Goal: Information Seeking & Learning: Check status

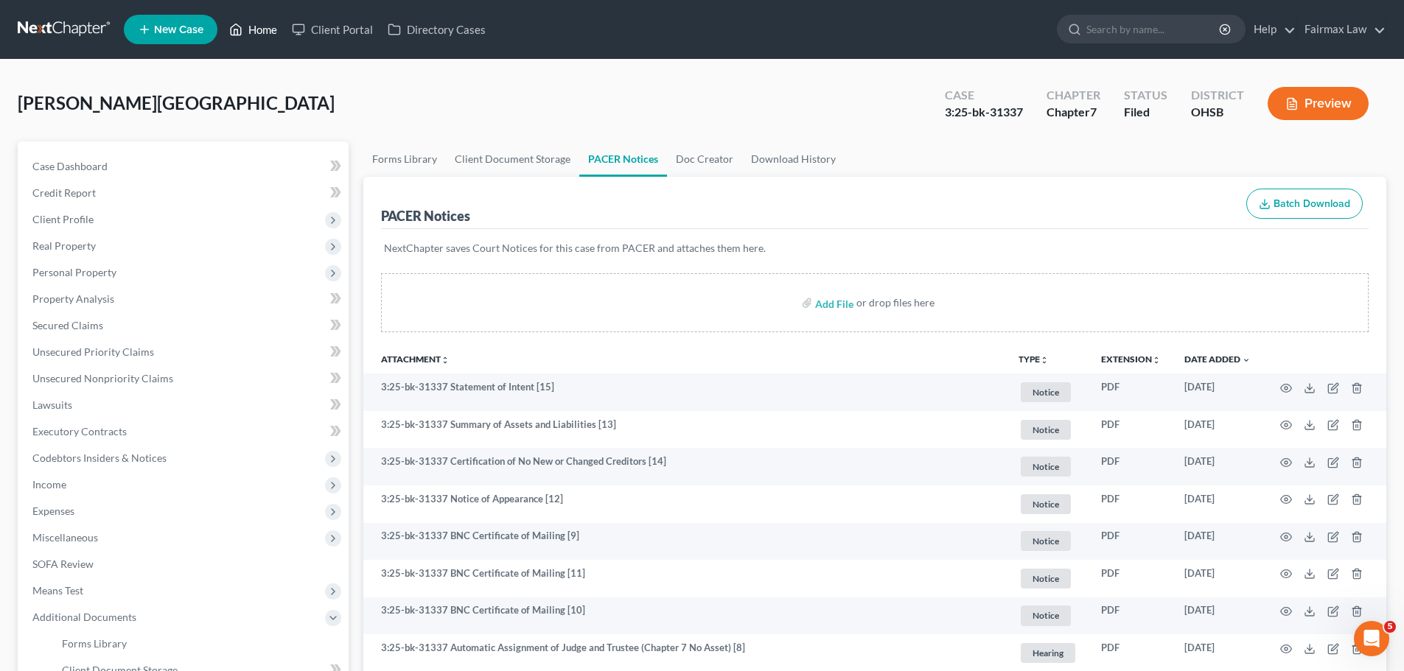
click at [270, 26] on link "Home" at bounding box center [253, 29] width 63 height 27
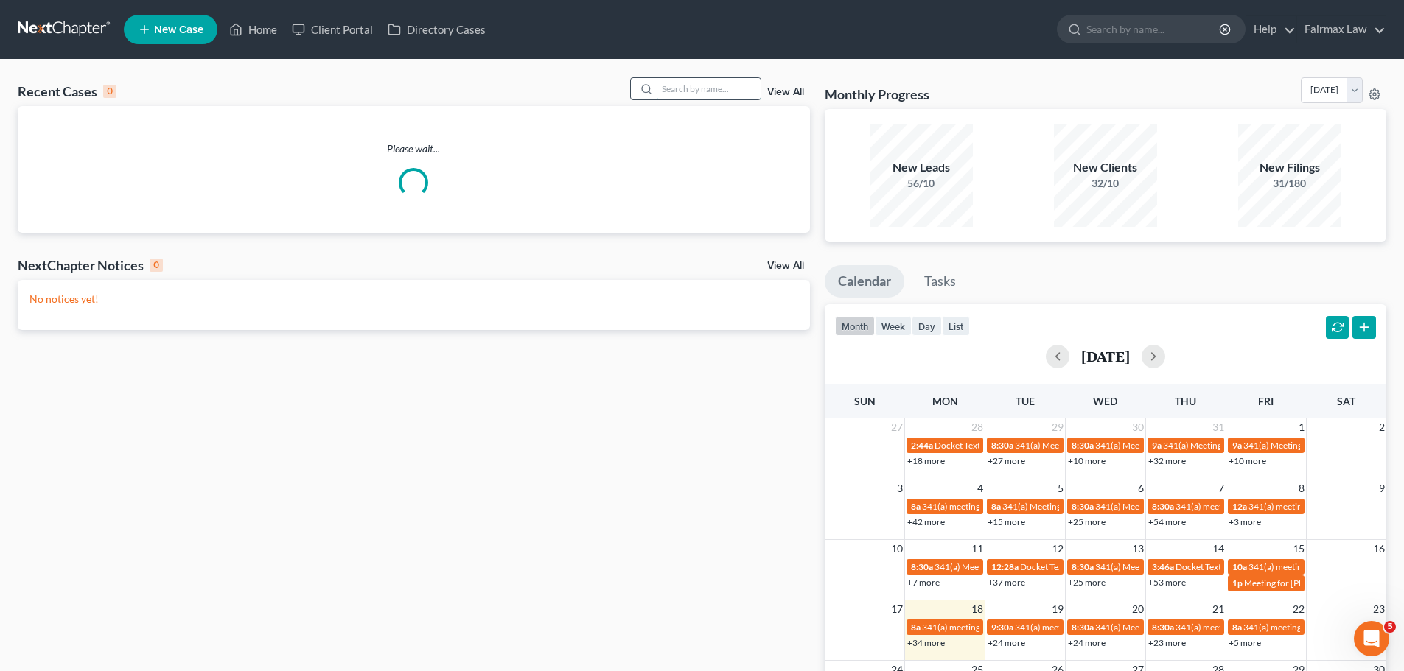
click at [660, 85] on input "search" at bounding box center [708, 88] width 103 height 21
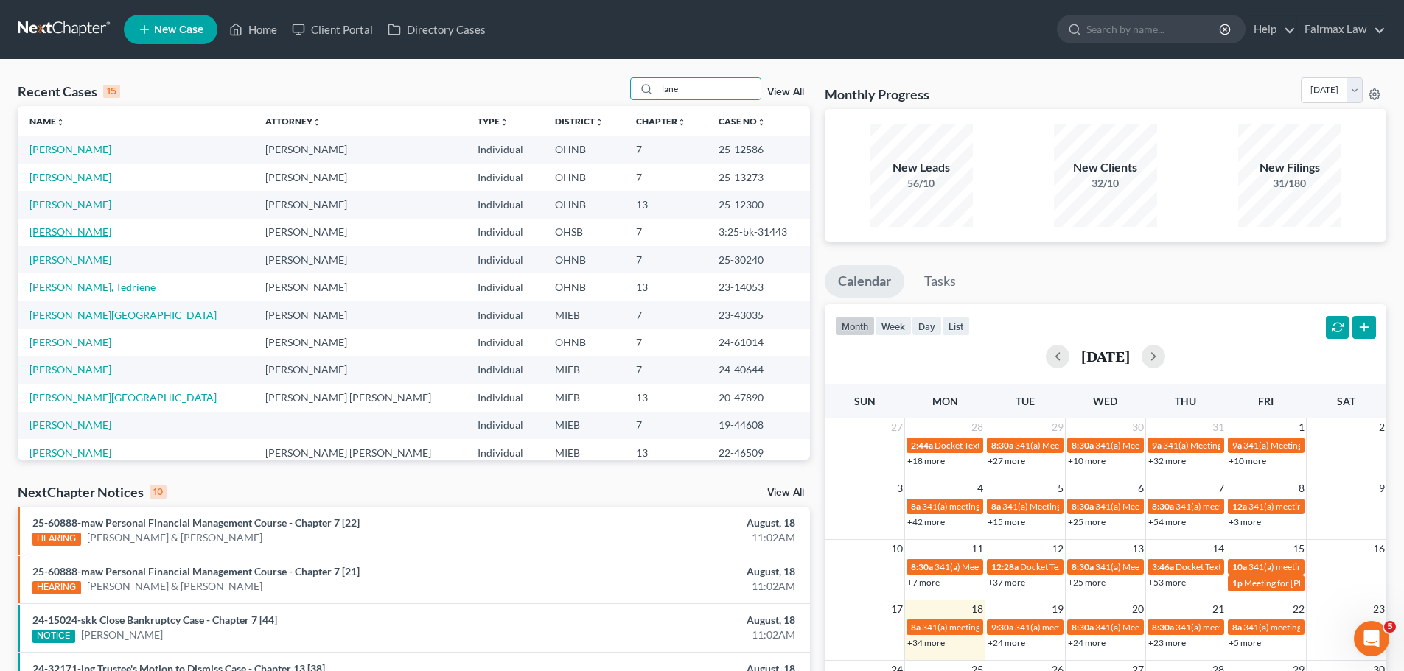
type input "lane"
click at [62, 231] on link "[PERSON_NAME]" at bounding box center [70, 232] width 82 height 13
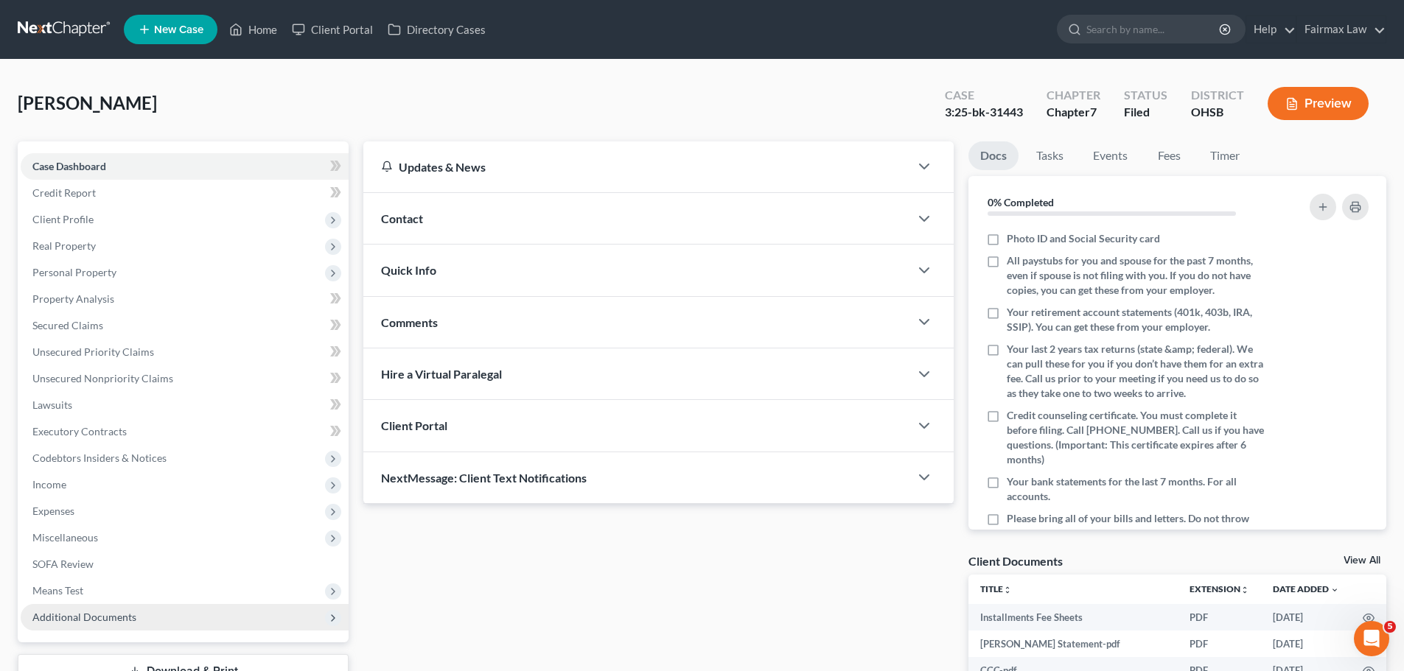
click at [150, 616] on span "Additional Documents" at bounding box center [185, 617] width 328 height 27
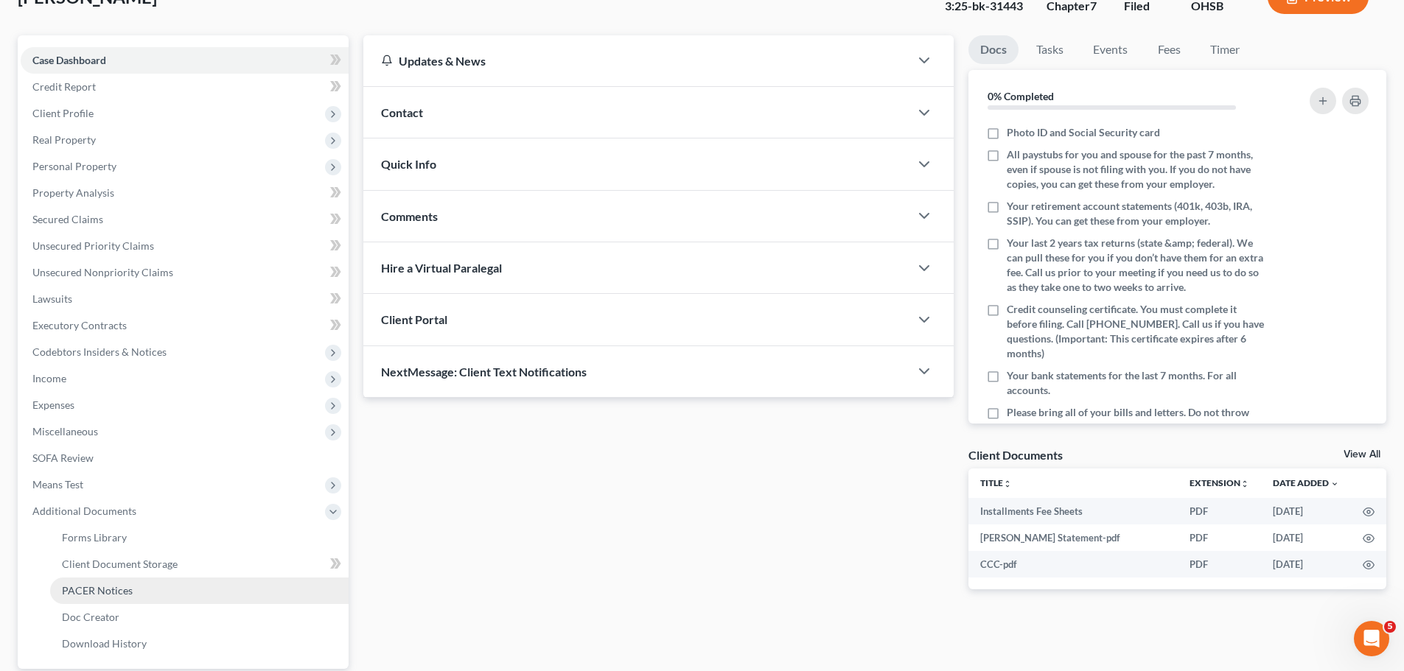
scroll to position [172, 0]
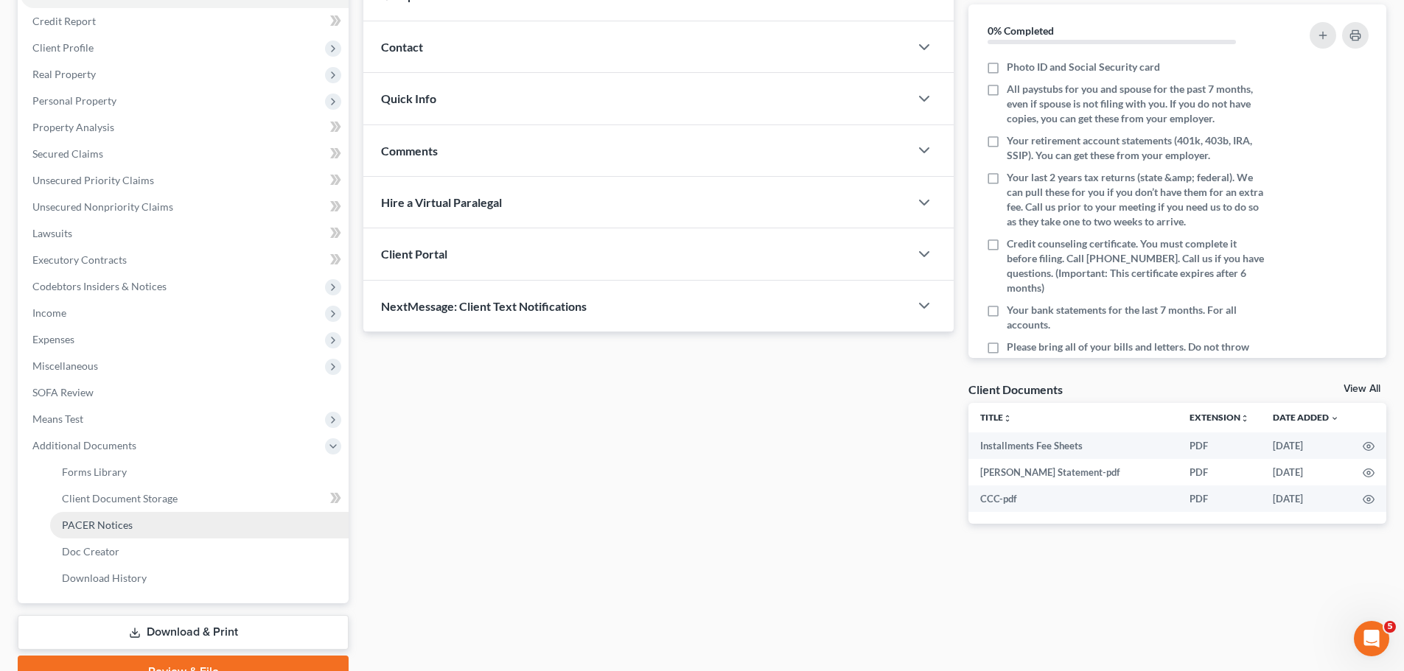
click at [113, 514] on link "PACER Notices" at bounding box center [199, 525] width 298 height 27
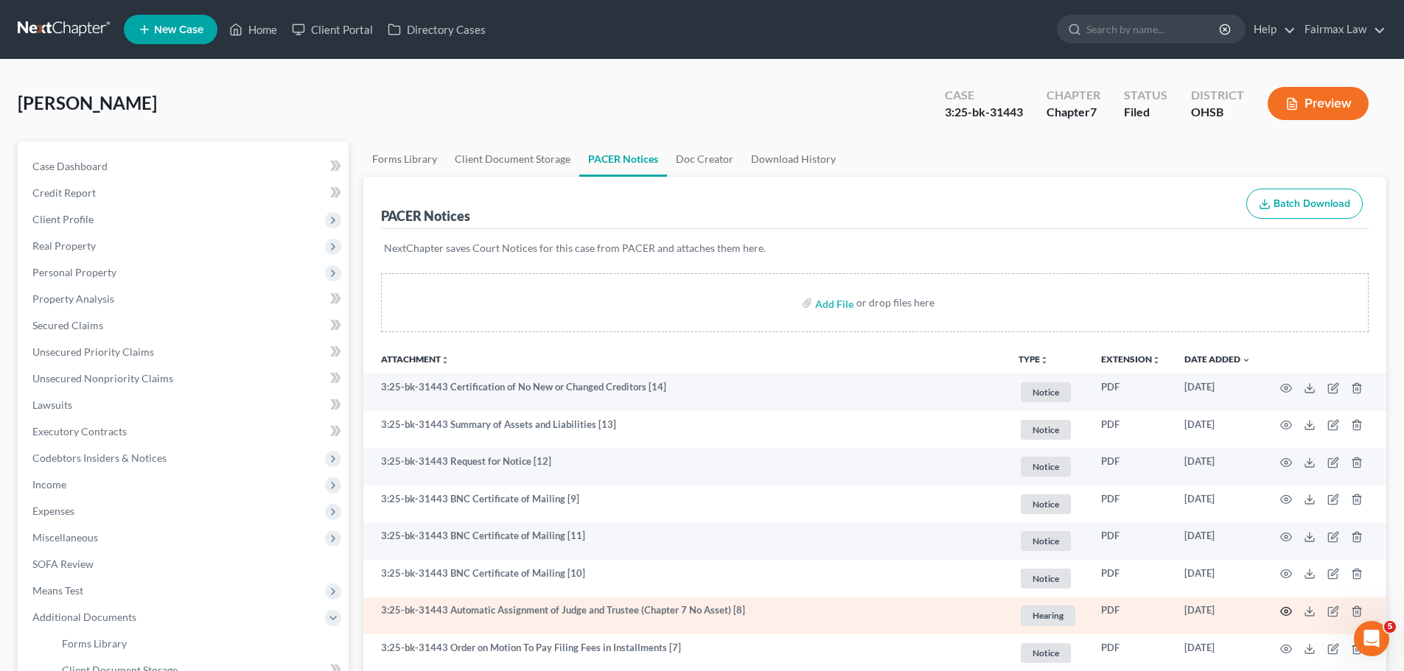
click at [1281, 610] on icon "button" at bounding box center [1286, 612] width 12 height 12
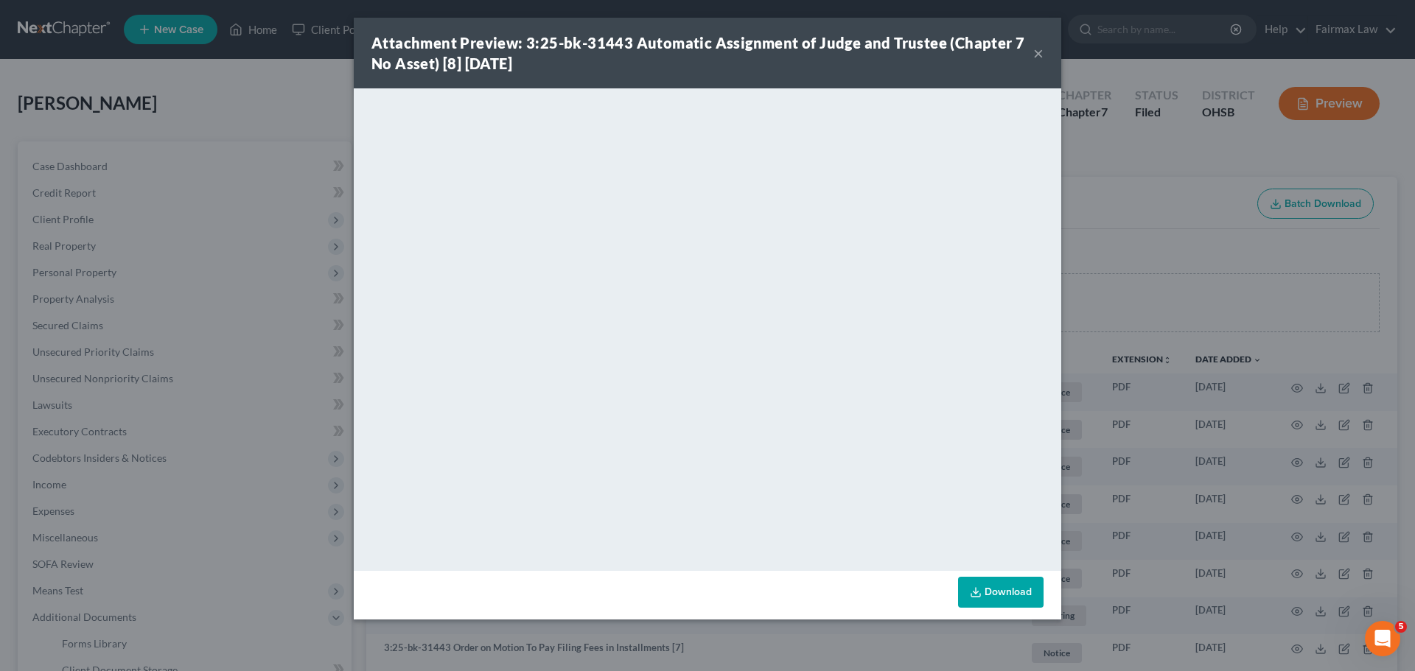
drag, startPoint x: 1262, startPoint y: 391, endPoint x: 1302, endPoint y: 464, distance: 83.1
click at [1262, 391] on div "Attachment Preview: 3:25-bk-31443 Automatic Assignment of Judge and Trustee (Ch…" at bounding box center [707, 335] width 1415 height 671
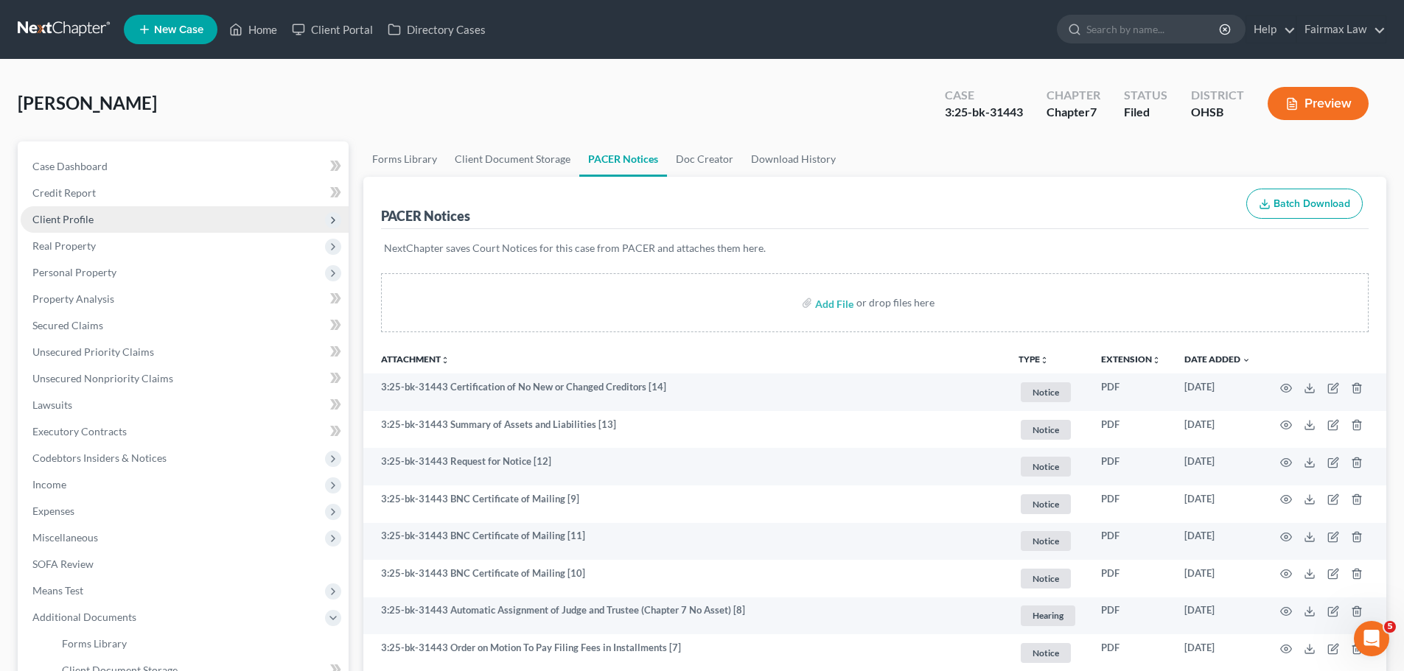
click at [110, 211] on span "Client Profile" at bounding box center [185, 219] width 328 height 27
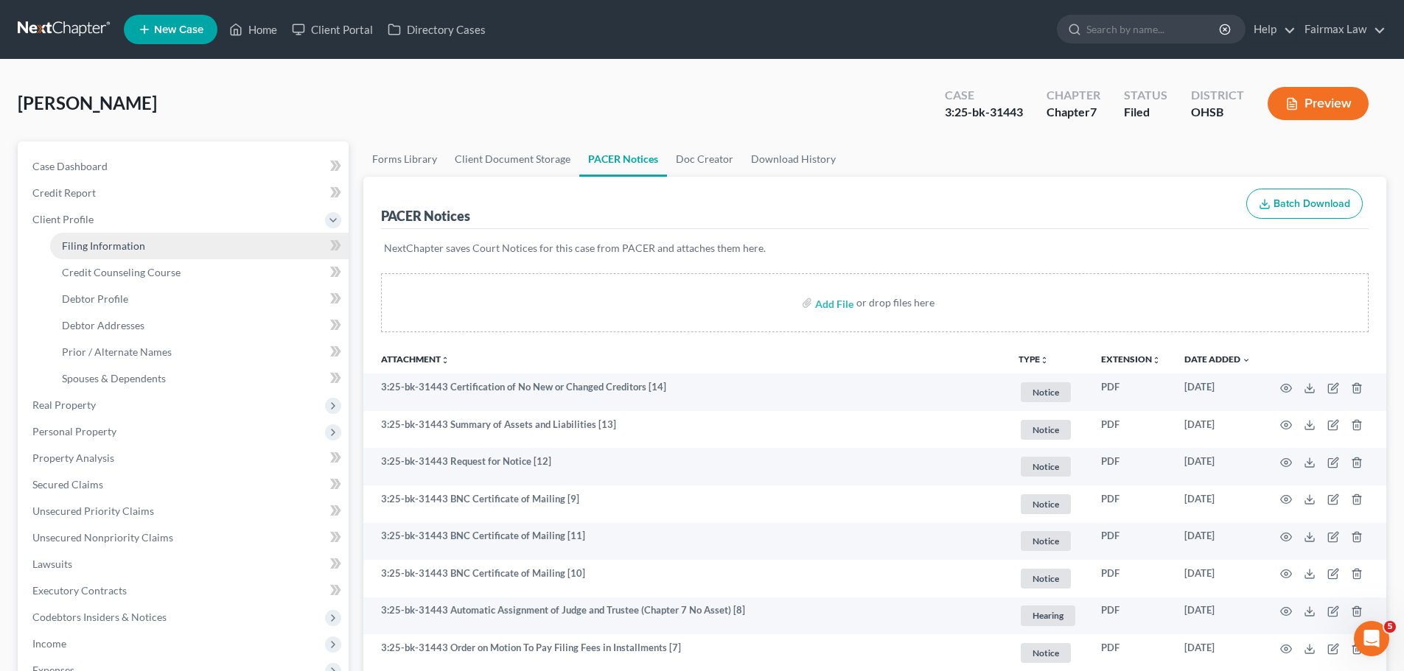
click at [102, 258] on link "Filing Information" at bounding box center [199, 246] width 298 height 27
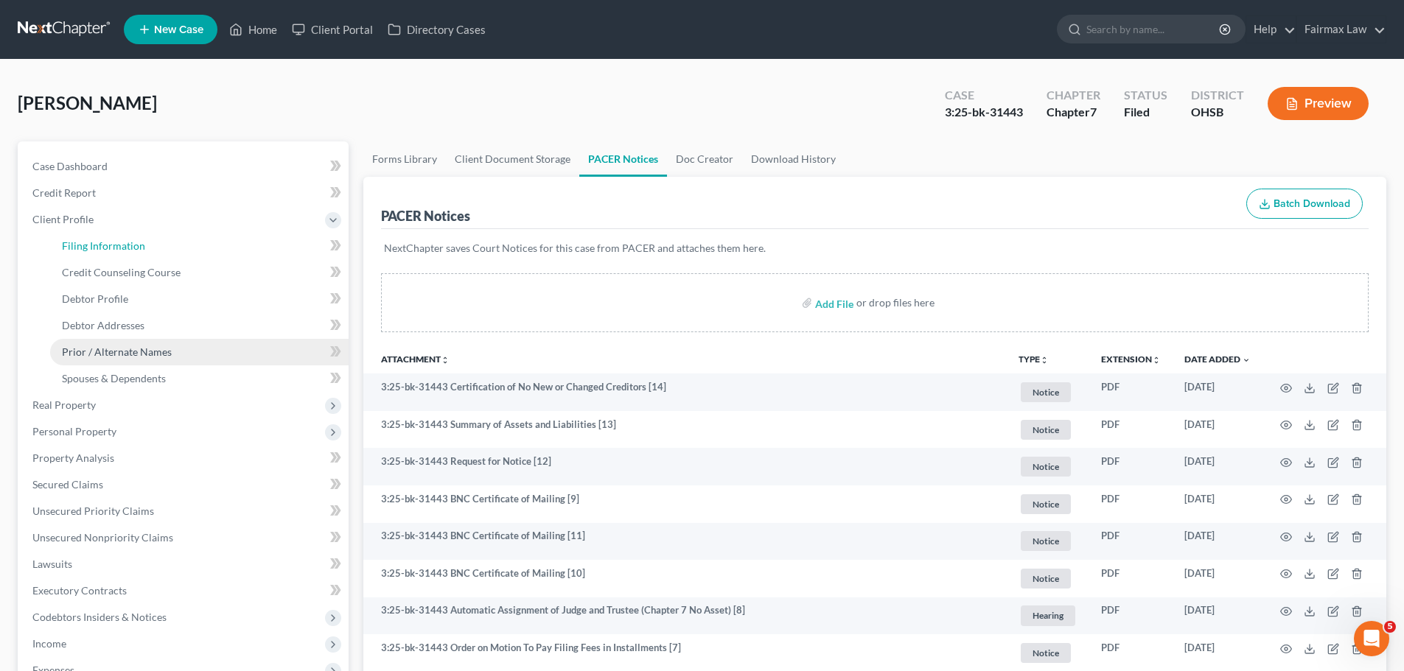
select select "1"
select select "0"
select select "36"
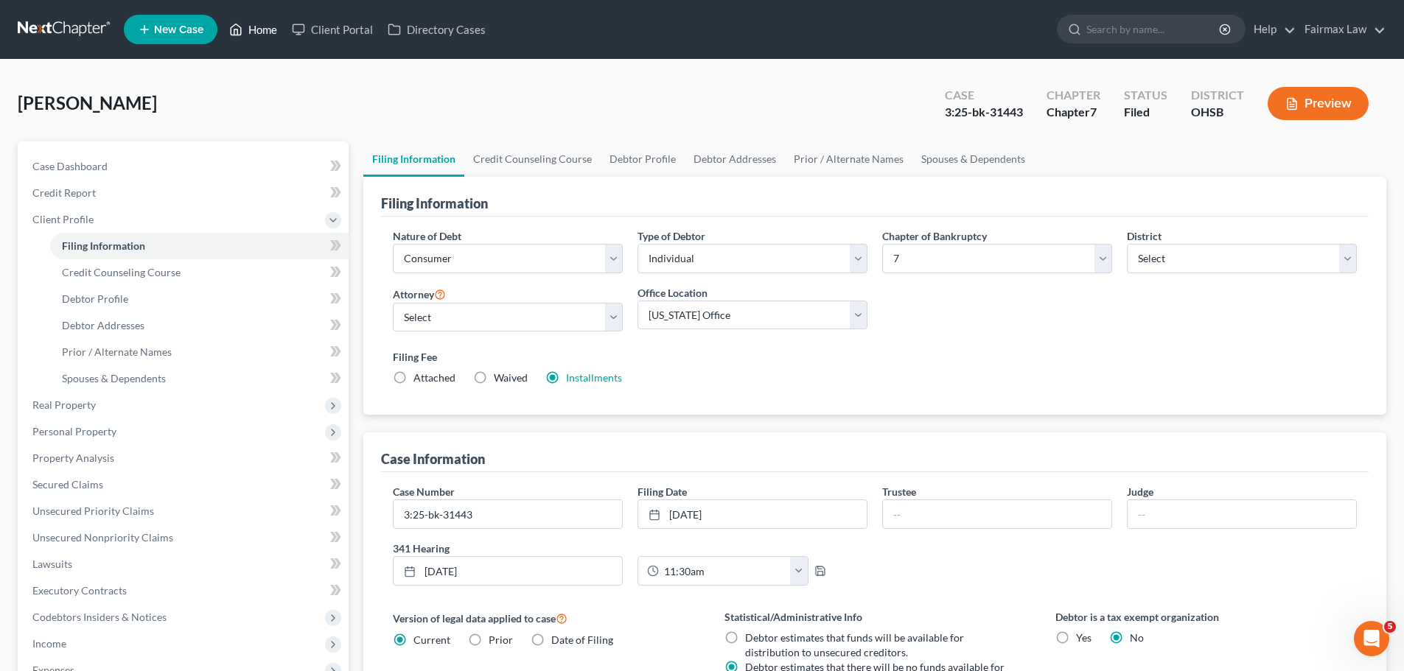
drag, startPoint x: 258, startPoint y: 42, endPoint x: 315, endPoint y: 1, distance: 70.8
click at [258, 42] on link "Home" at bounding box center [253, 29] width 63 height 27
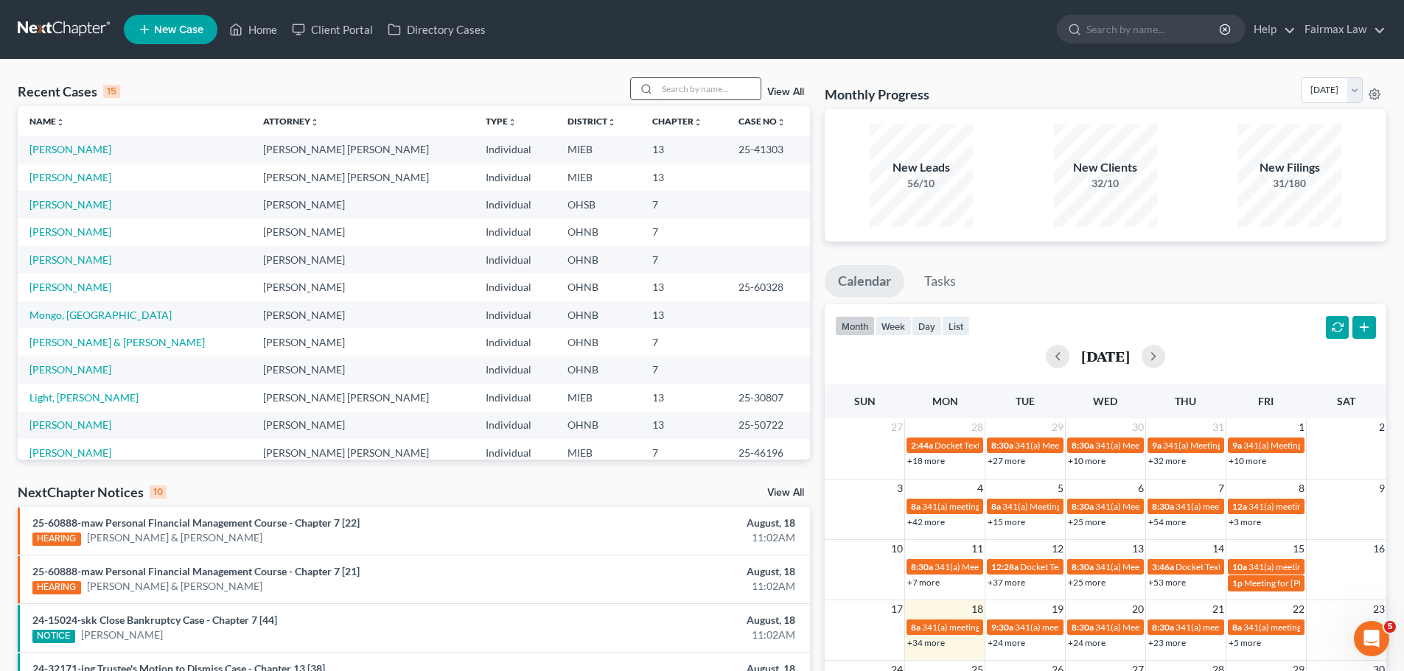
click at [707, 86] on input "search" at bounding box center [708, 88] width 103 height 21
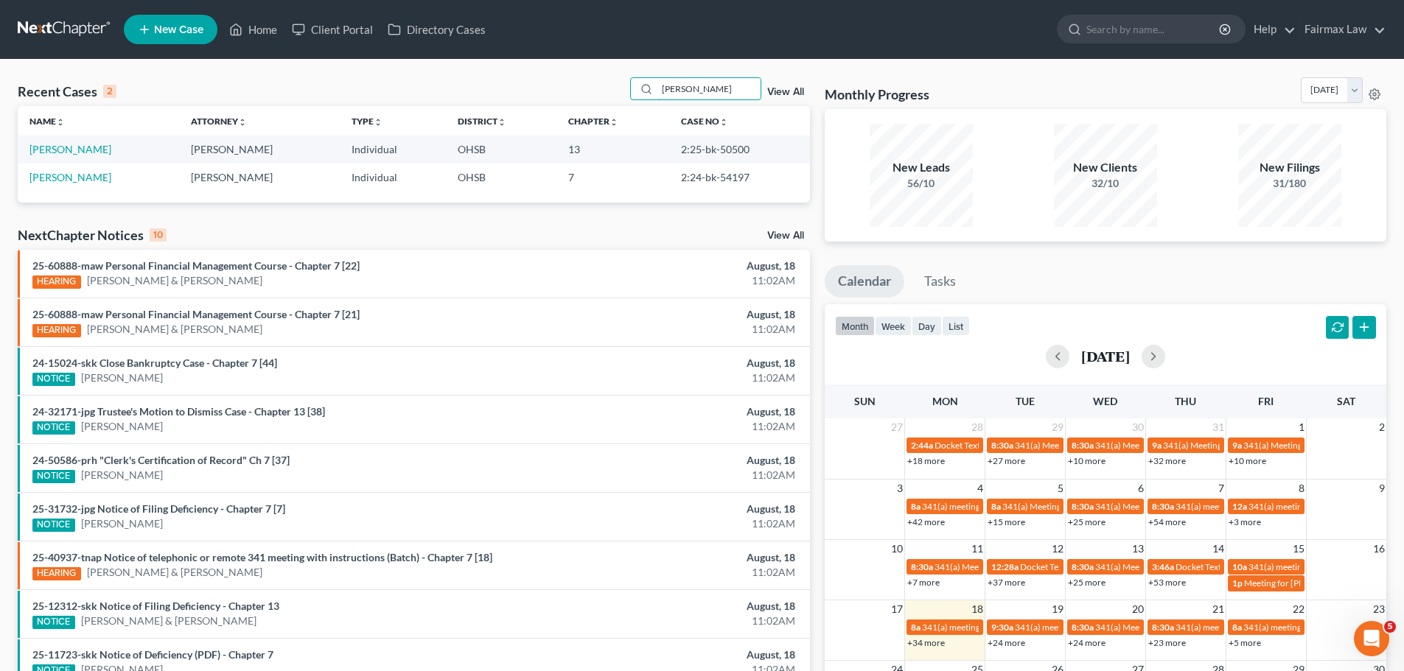
type input "[PERSON_NAME]"
click at [46, 153] on link "[PERSON_NAME]" at bounding box center [70, 149] width 82 height 13
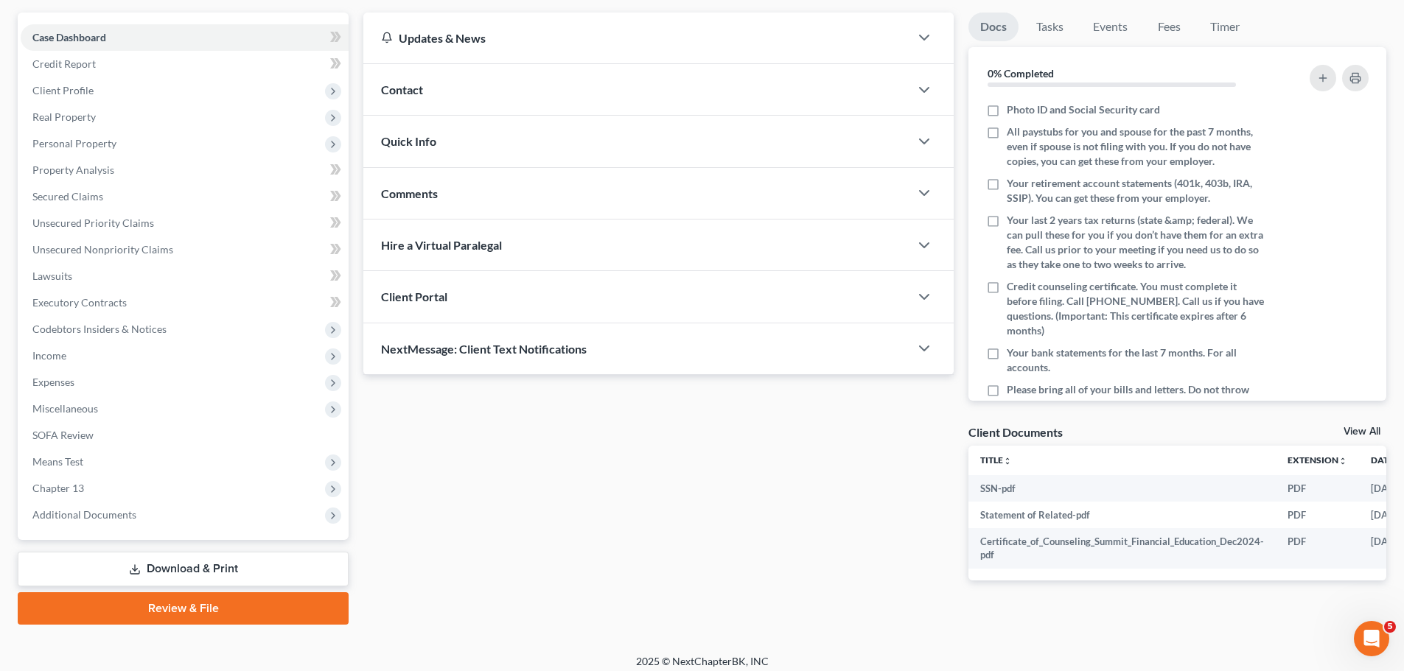
scroll to position [139, 0]
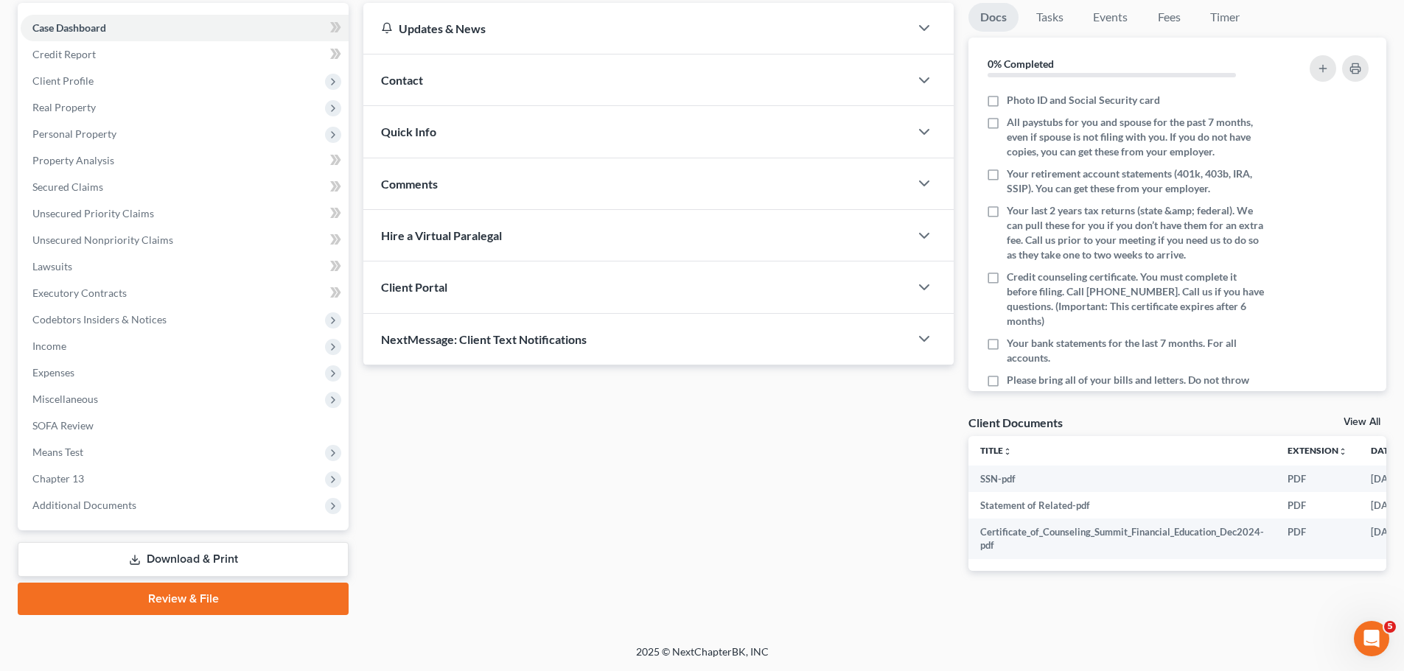
click at [88, 523] on div "Case Dashboard Payments Invoices Payments Payments Credit Report Client Profile…" at bounding box center [183, 267] width 331 height 528
click at [93, 503] on span "Additional Documents" at bounding box center [84, 505] width 104 height 13
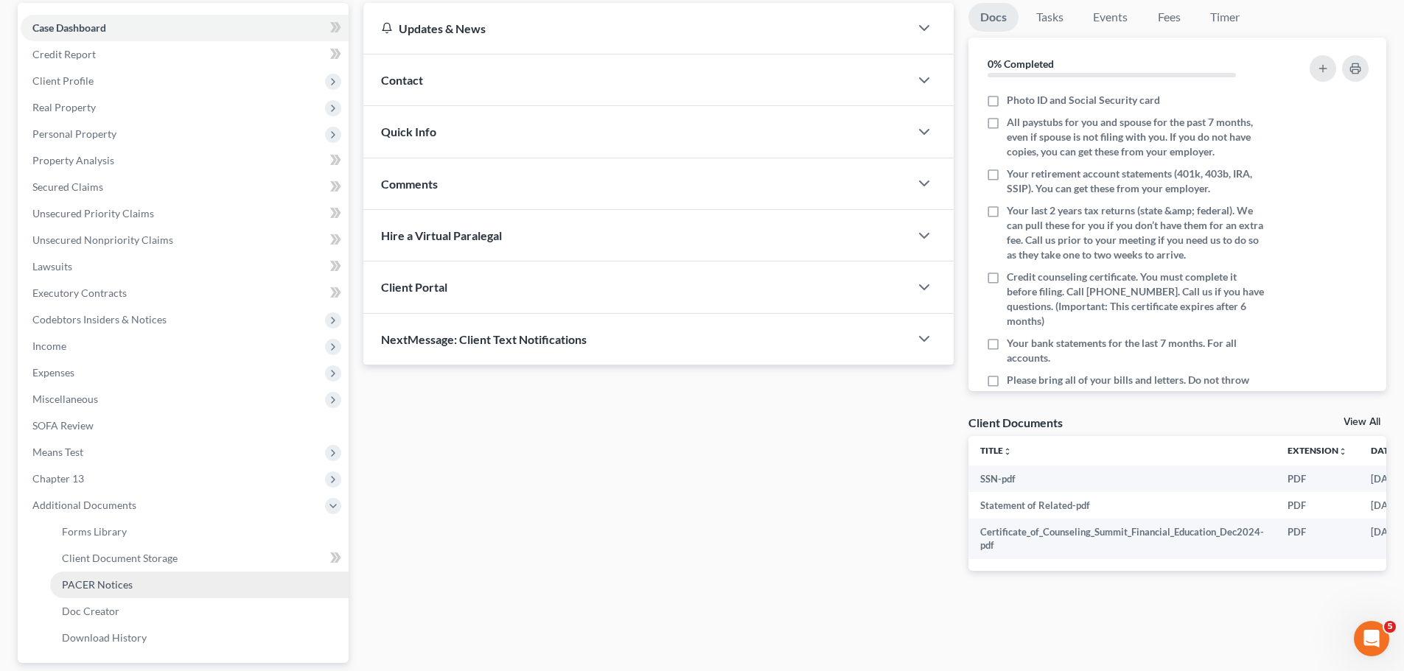
click at [108, 572] on link "PACER Notices" at bounding box center [199, 585] width 298 height 27
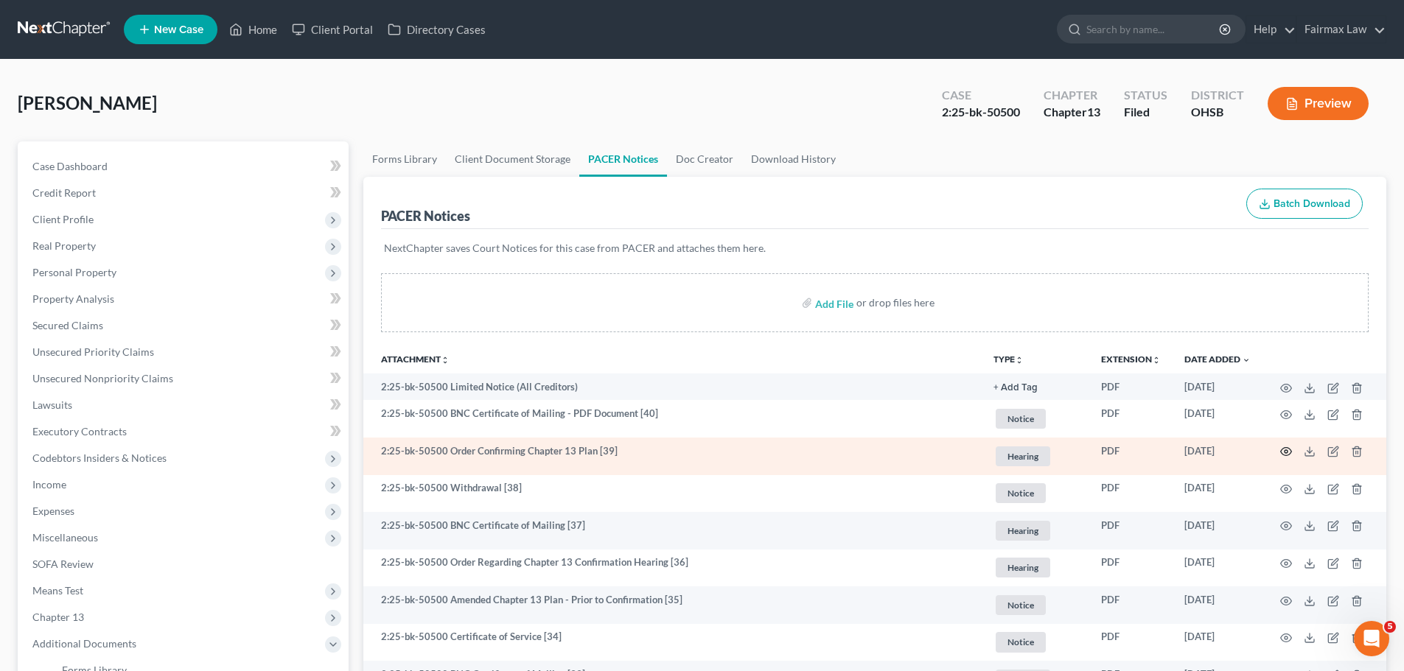
click at [1281, 457] on icon "button" at bounding box center [1286, 452] width 12 height 12
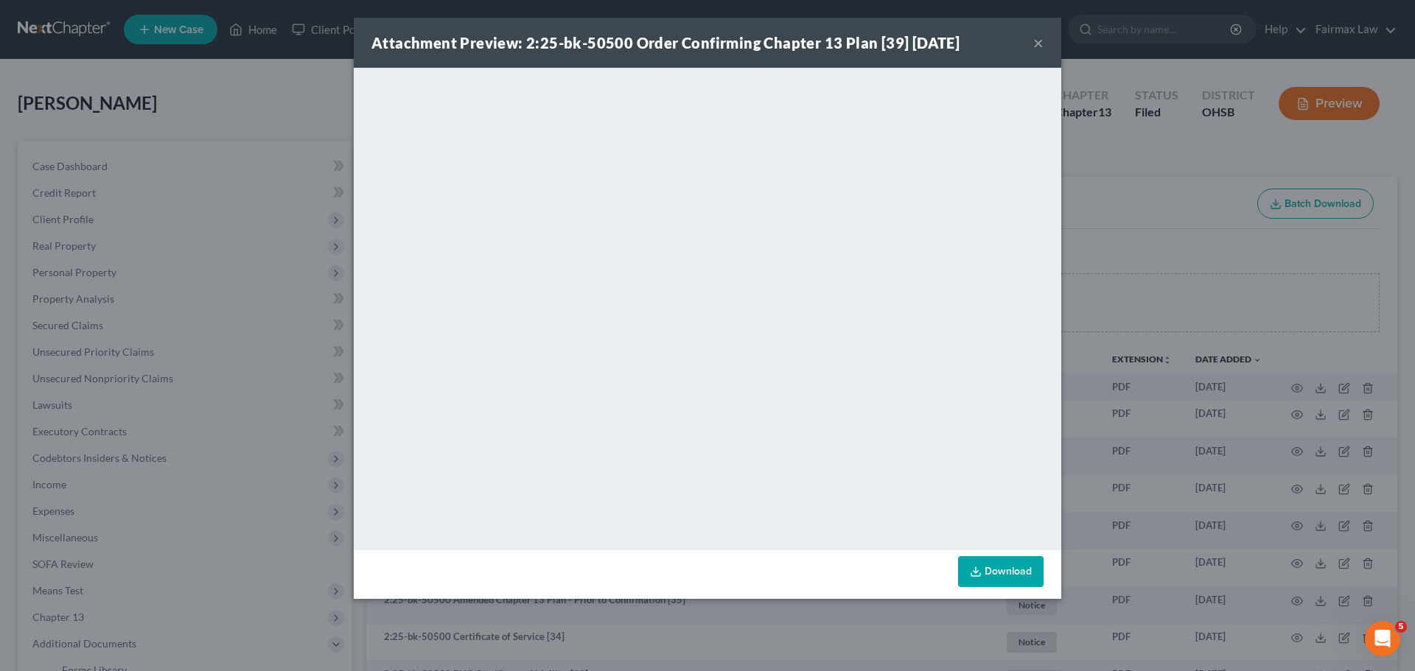
drag, startPoint x: 1182, startPoint y: 279, endPoint x: 325, endPoint y: 102, distance: 875.2
click at [1182, 277] on div "Attachment Preview: 2:25-bk-50500 Order Confirming Chapter 13 Plan [39] [DATE] …" at bounding box center [707, 335] width 1415 height 671
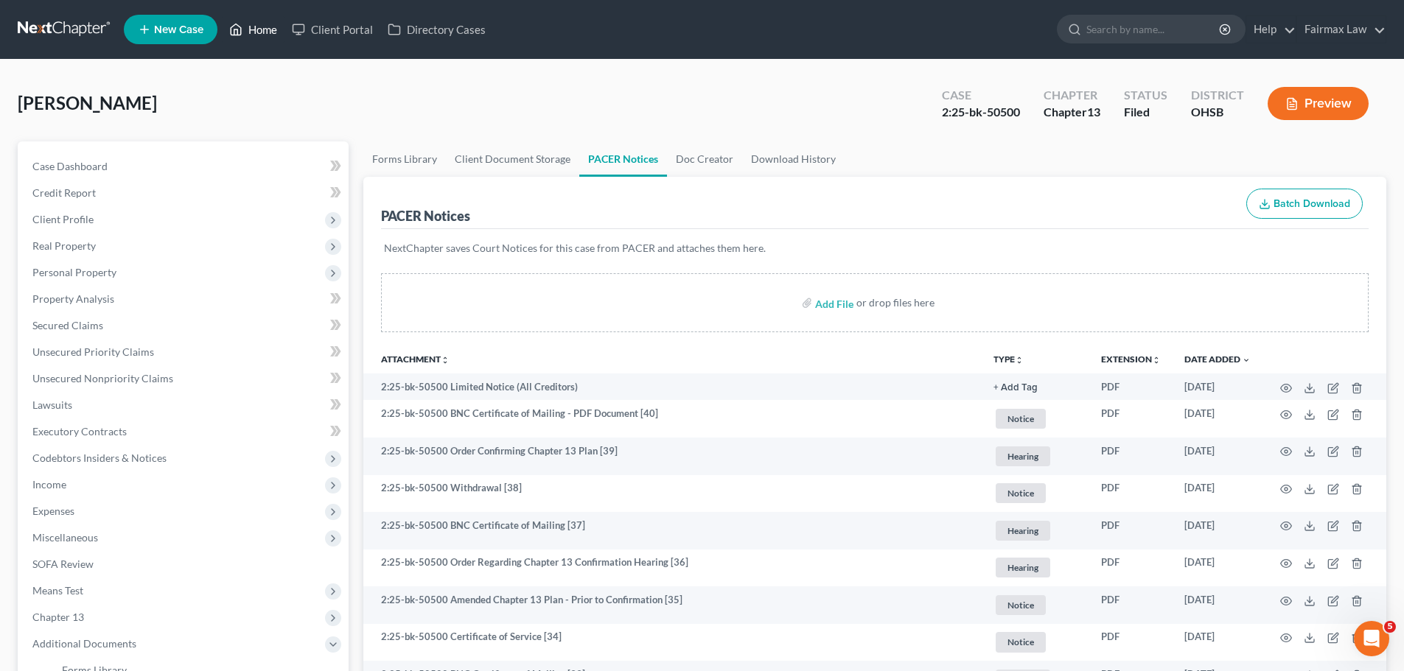
click at [266, 38] on link "Home" at bounding box center [253, 29] width 63 height 27
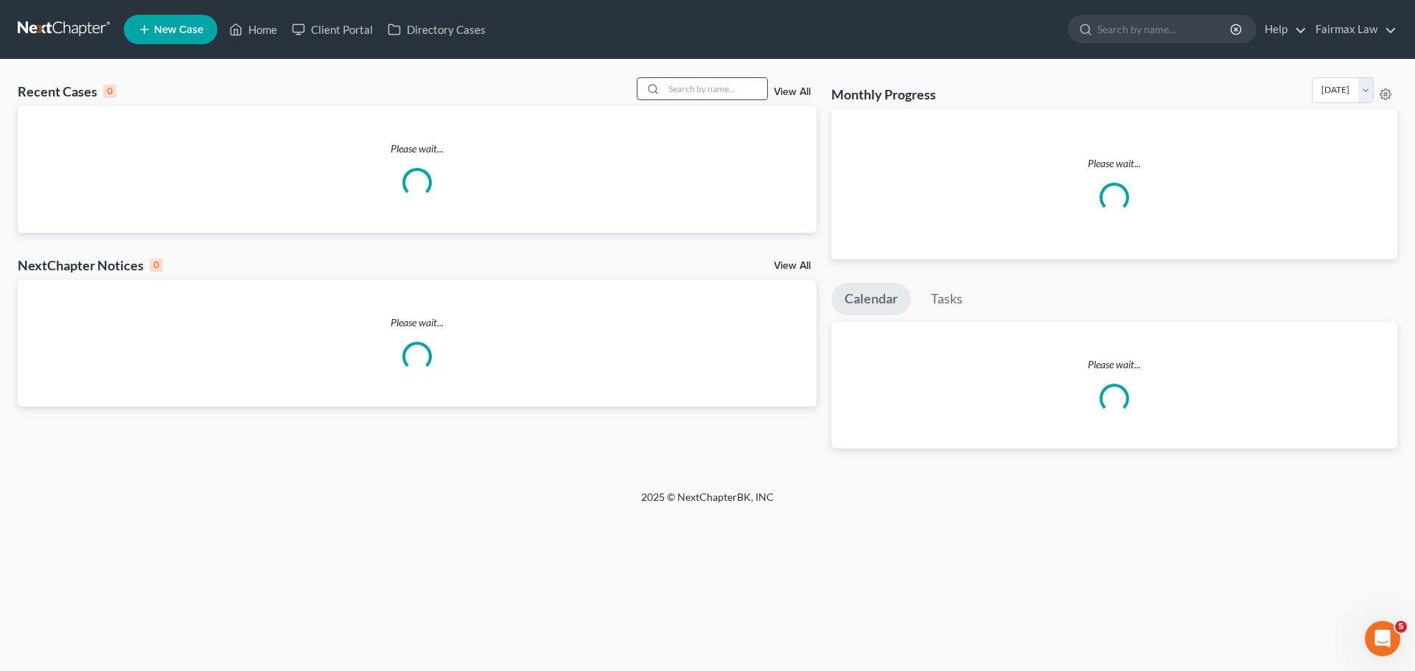
click at [718, 88] on input "search" at bounding box center [715, 88] width 103 height 21
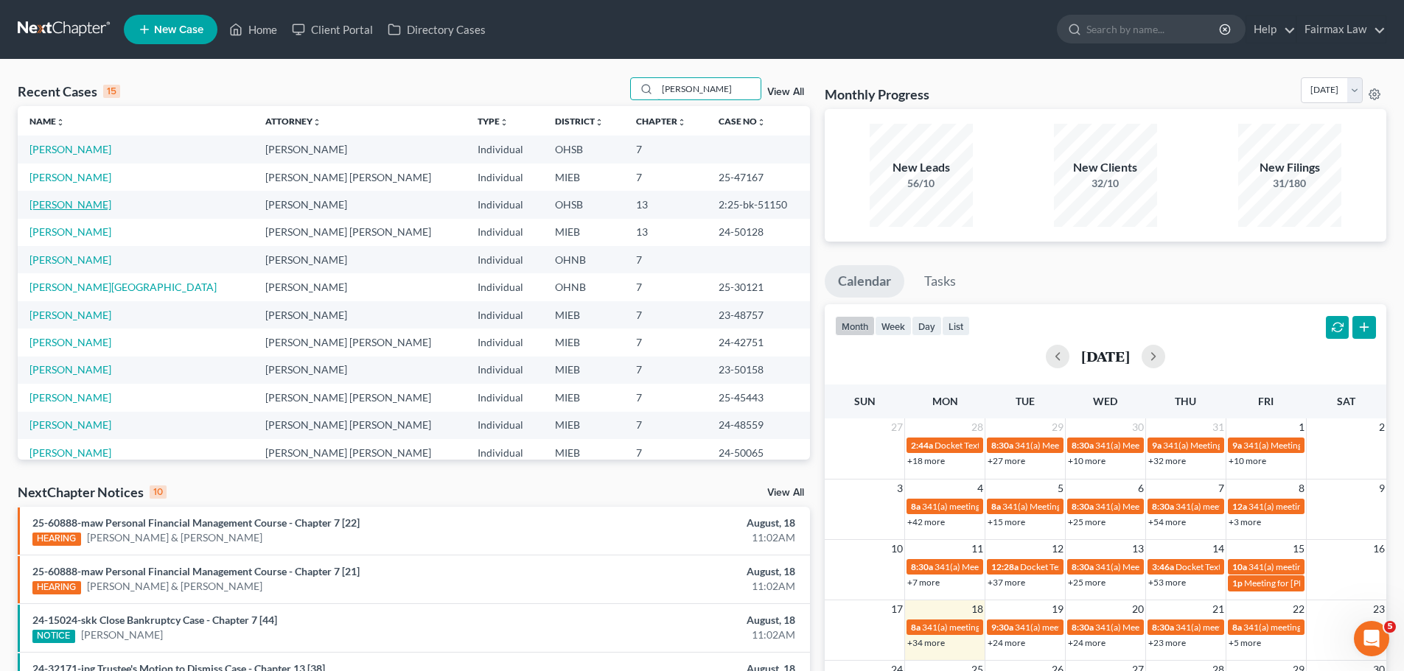
type input "[PERSON_NAME]"
click at [70, 208] on link "[PERSON_NAME]" at bounding box center [70, 204] width 82 height 13
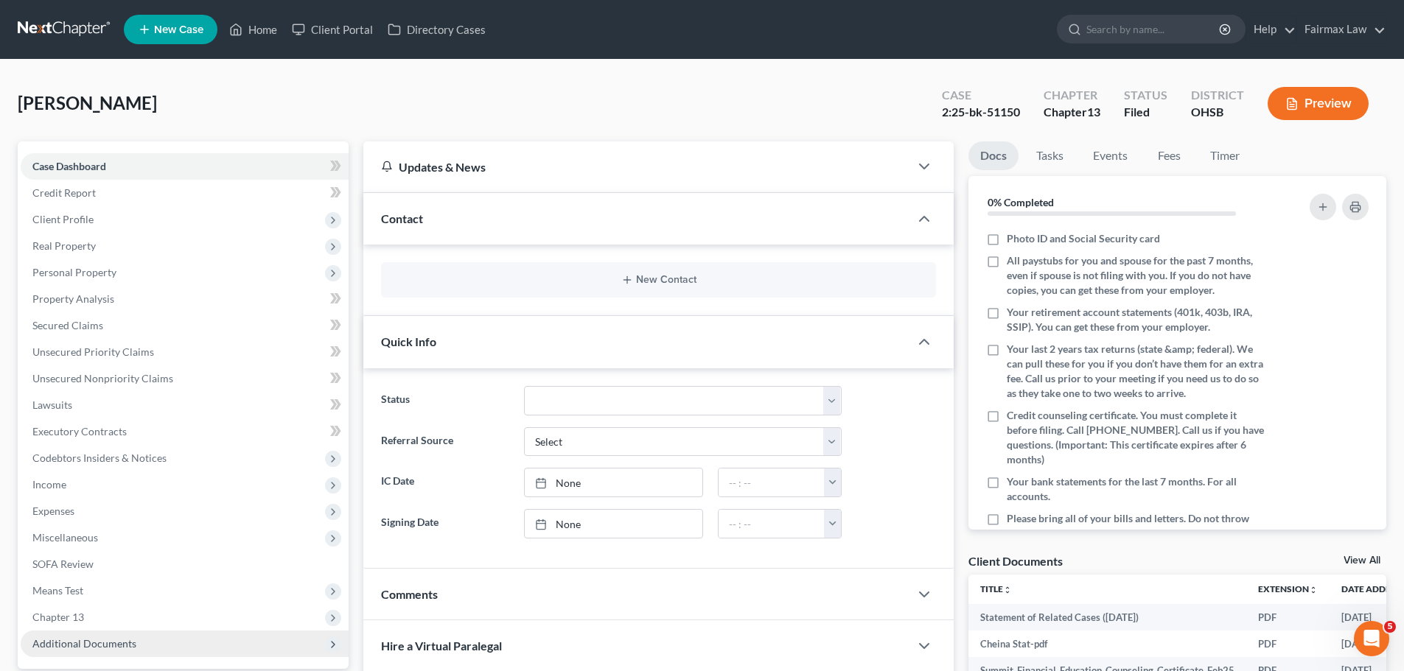
click at [98, 644] on span "Additional Documents" at bounding box center [84, 644] width 104 height 13
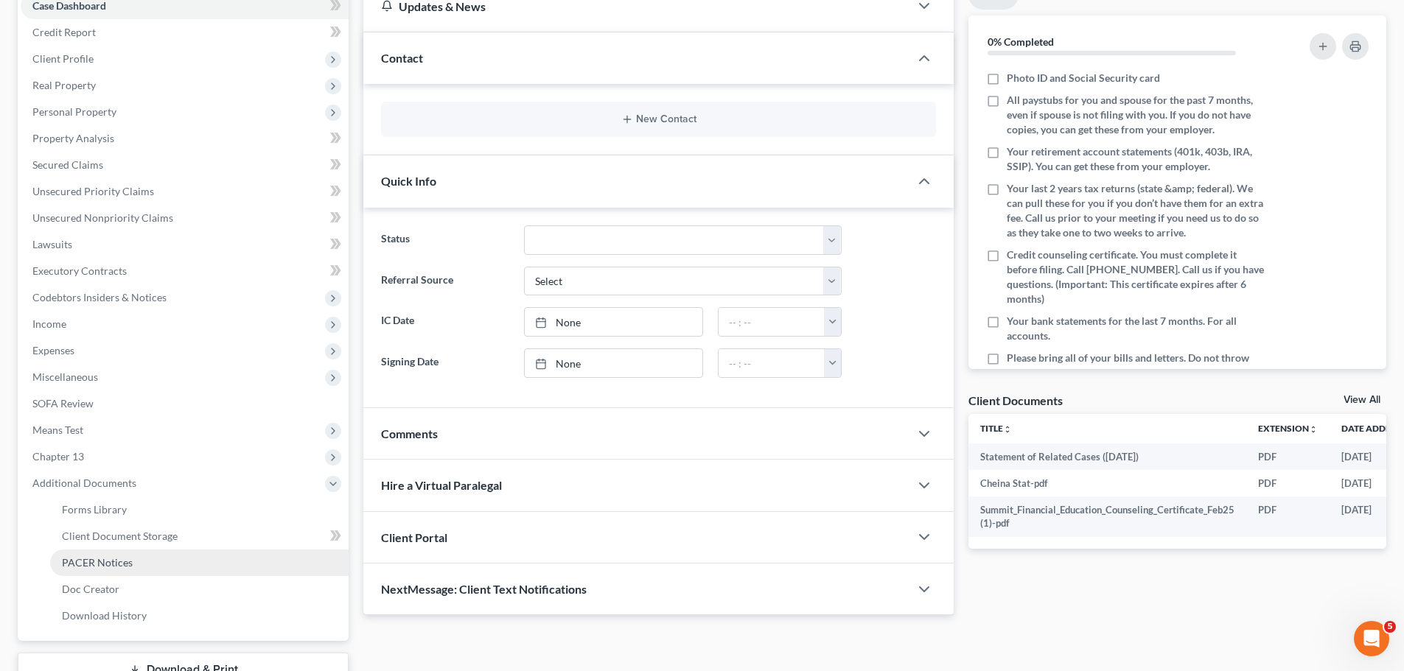
click at [102, 562] on span "PACER Notices" at bounding box center [97, 562] width 71 height 13
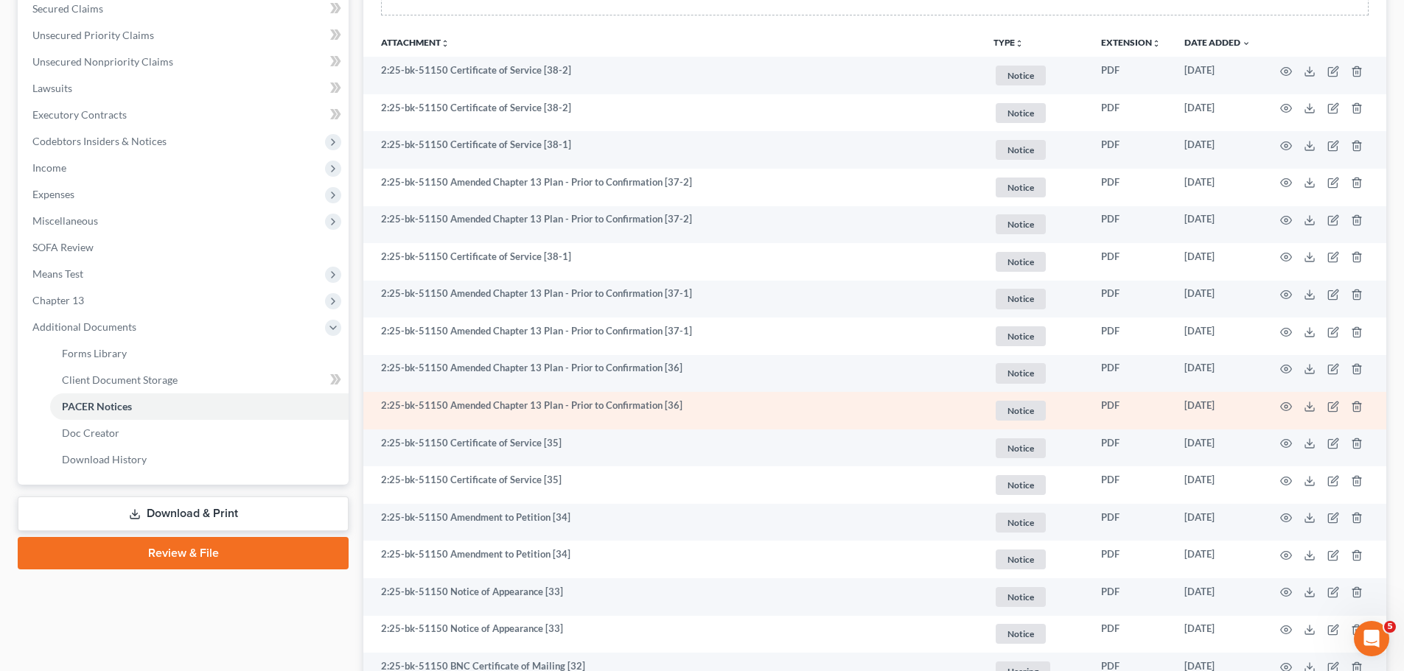
scroll to position [344, 0]
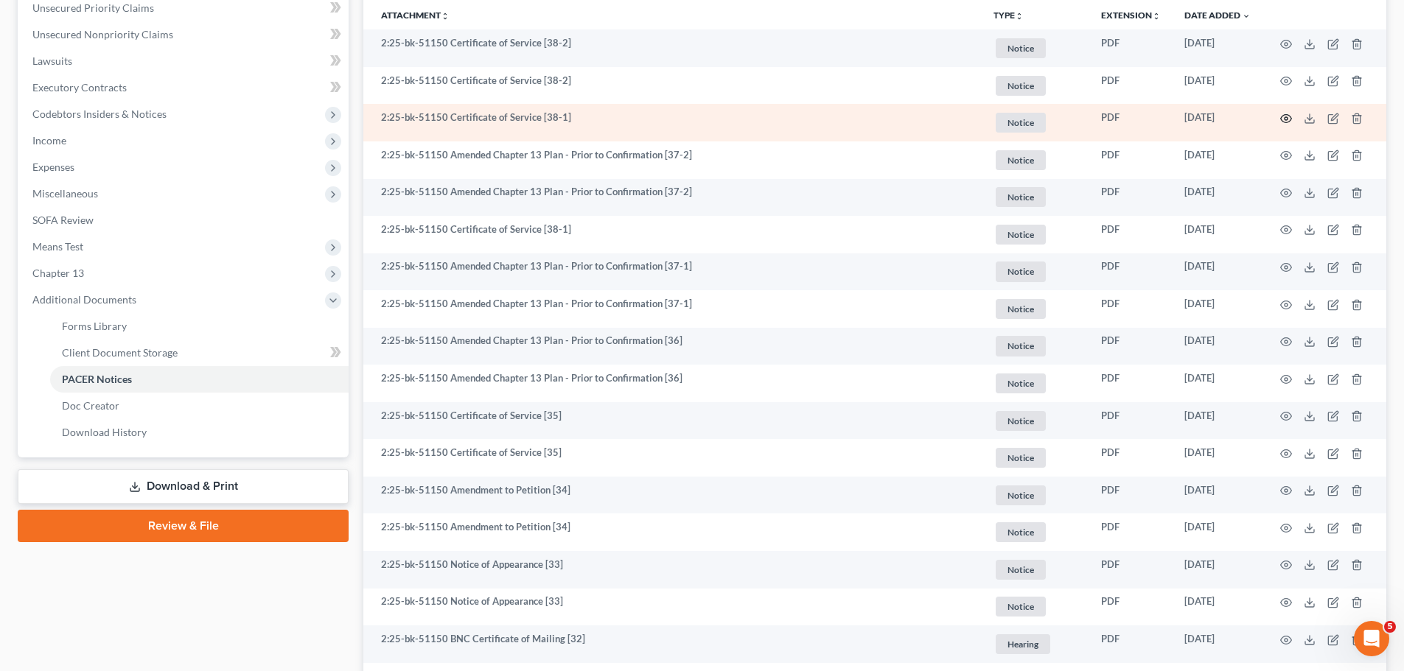
click at [1285, 120] on icon "button" at bounding box center [1286, 119] width 12 height 12
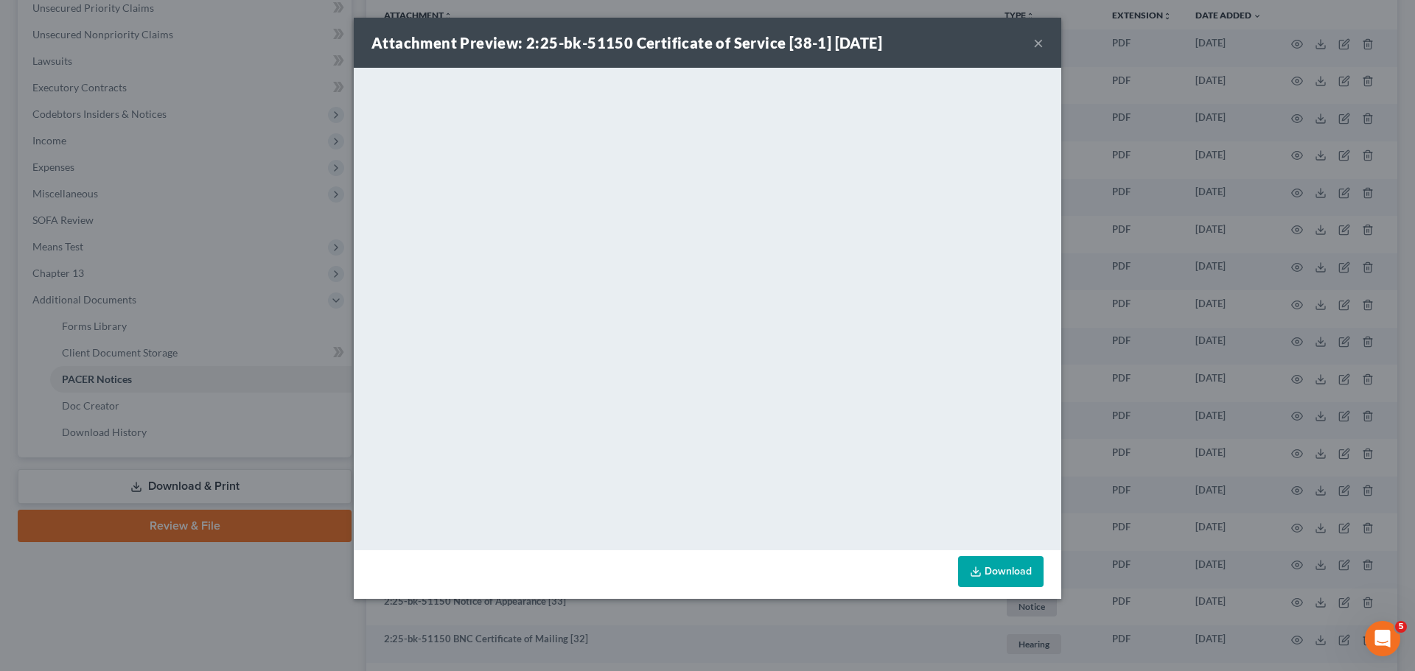
click at [1226, 377] on div "Attachment Preview: 2:25-bk-51150 Certificate of Service [38-1] [DATE] × <objec…" at bounding box center [707, 335] width 1415 height 671
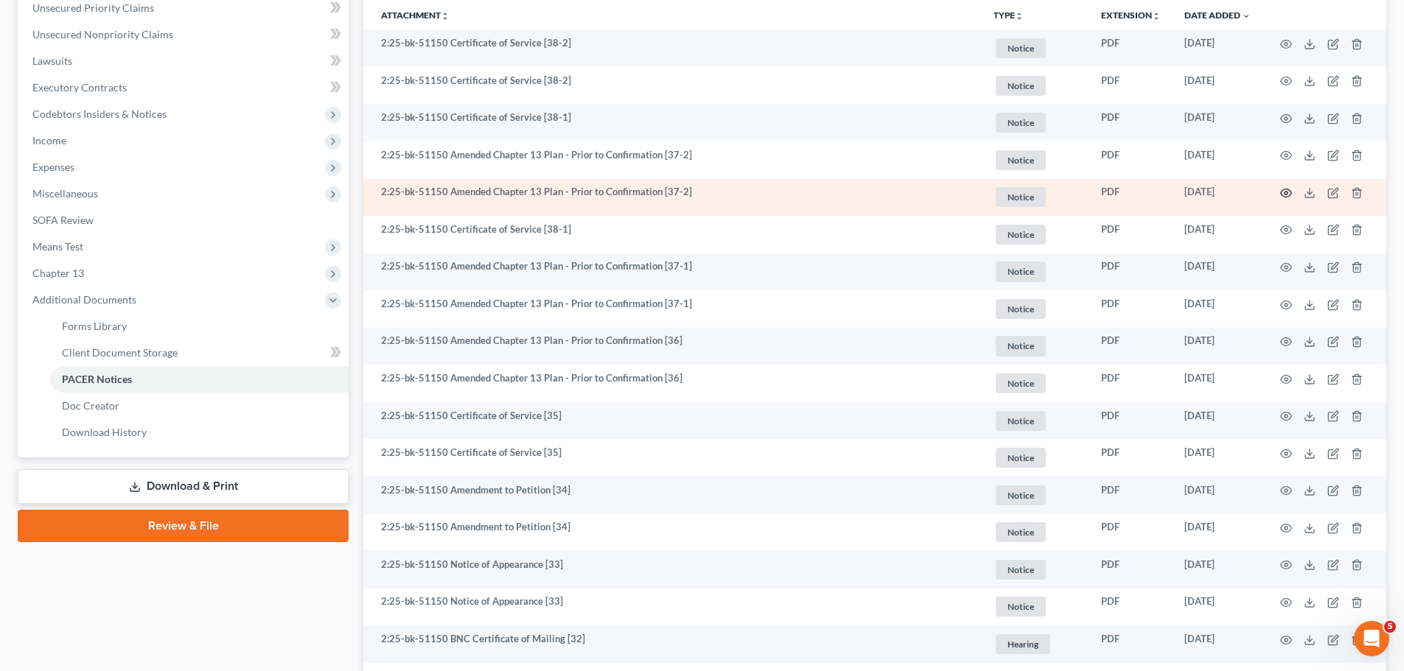
click at [1290, 188] on icon "button" at bounding box center [1286, 193] width 12 height 12
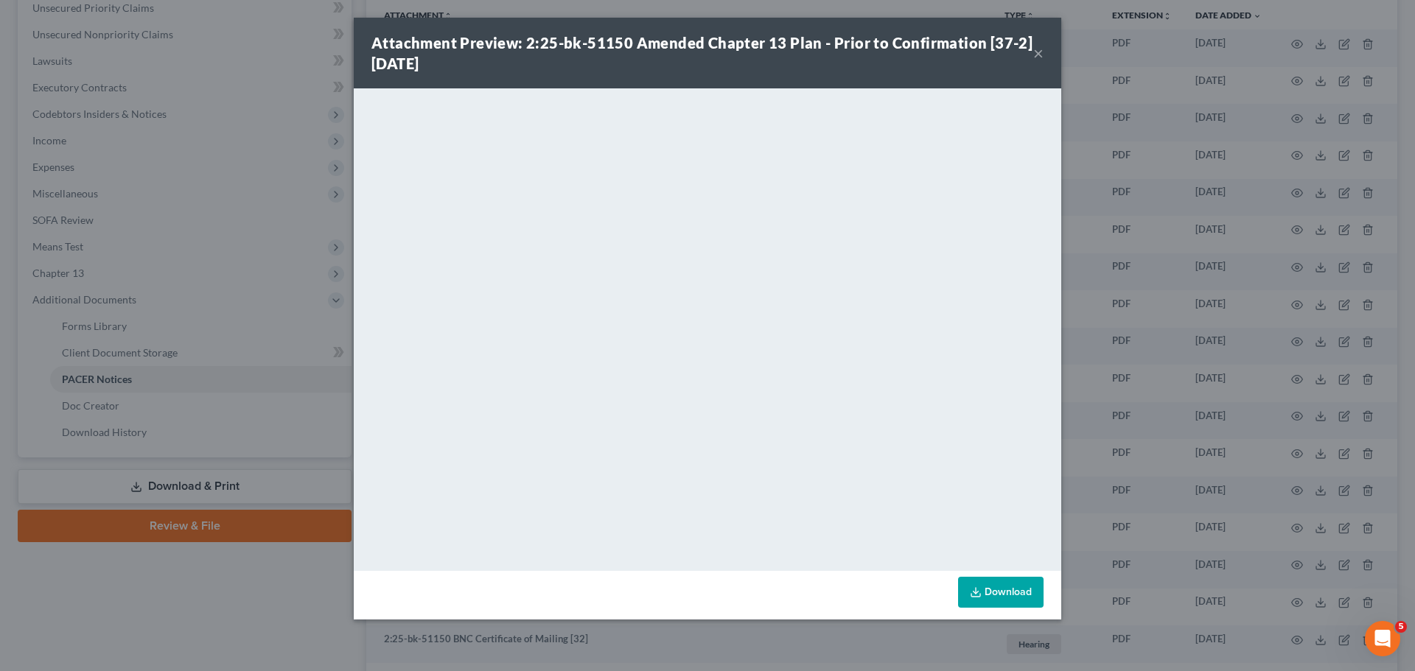
click at [1254, 201] on div "Attachment Preview: 2:25-bk-51150 Amended Chapter 13 Plan - Prior to Confirmati…" at bounding box center [707, 335] width 1415 height 671
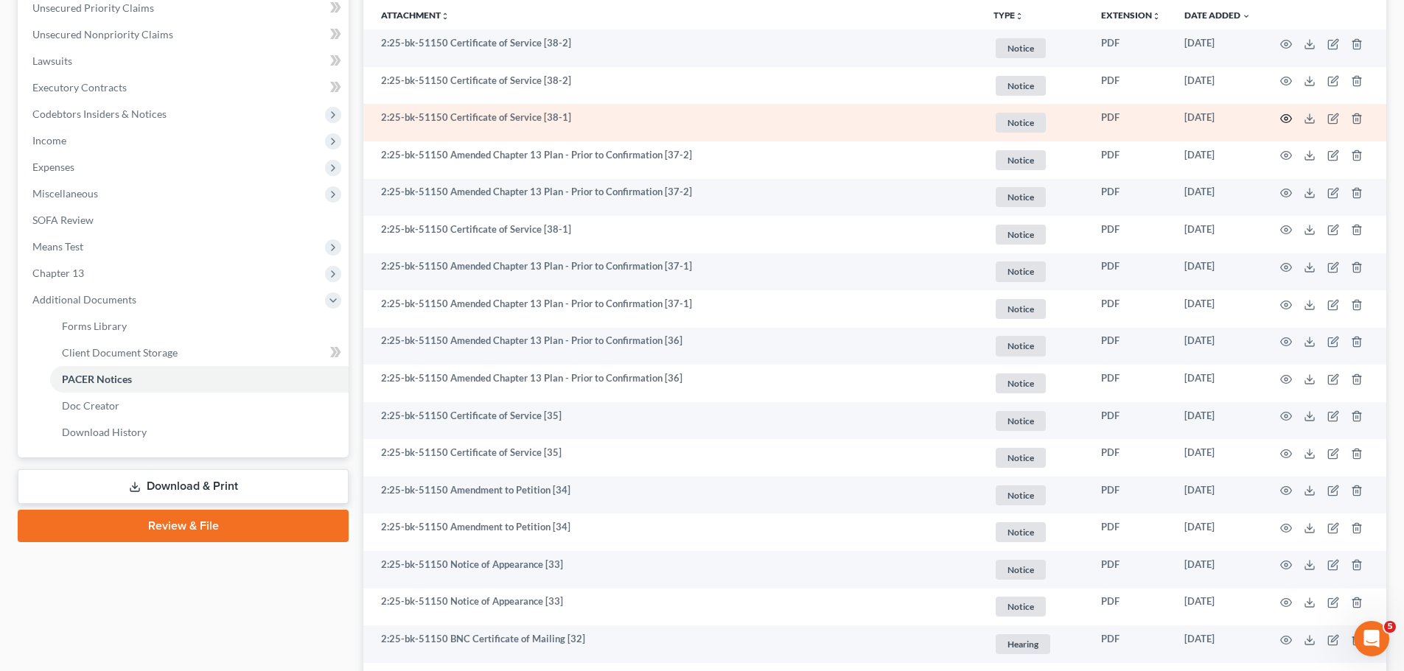
click at [1290, 117] on icon "button" at bounding box center [1286, 119] width 11 height 8
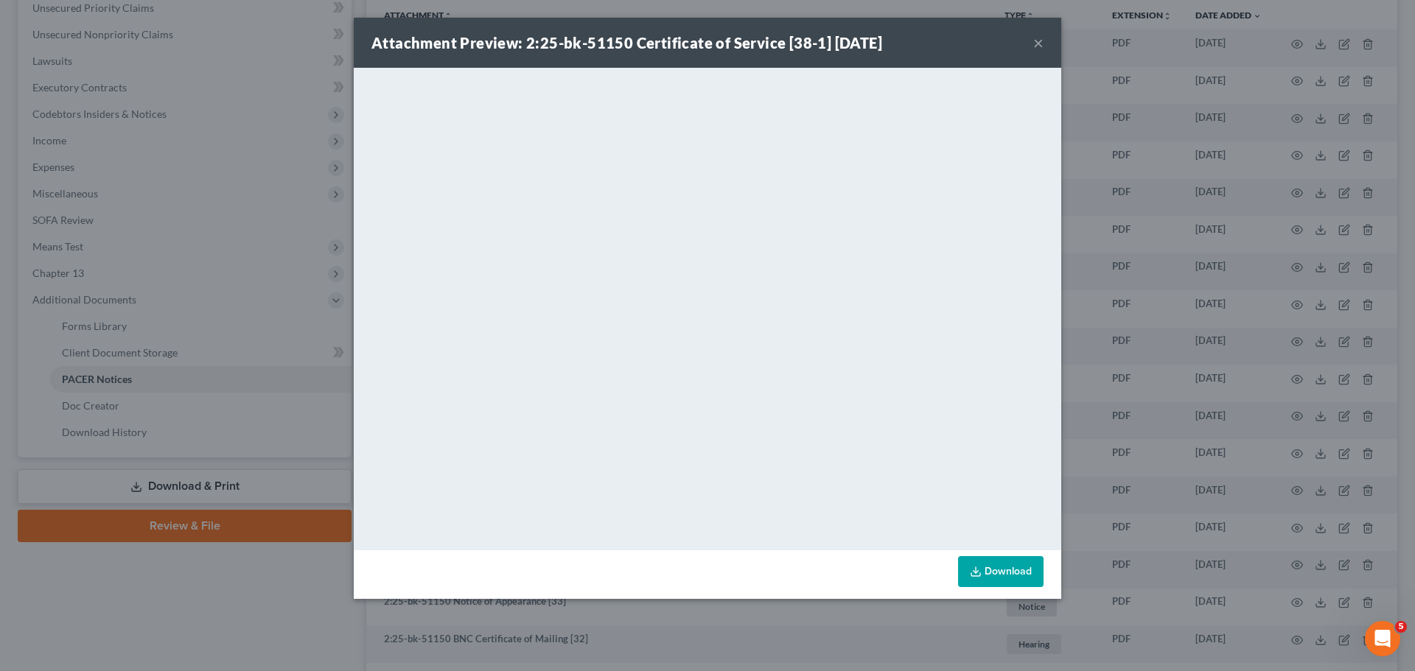
click at [1081, 251] on div "Attachment Preview: 2:25-bk-51150 Certificate of Service [38-1] [DATE] × <objec…" at bounding box center [707, 335] width 1415 height 671
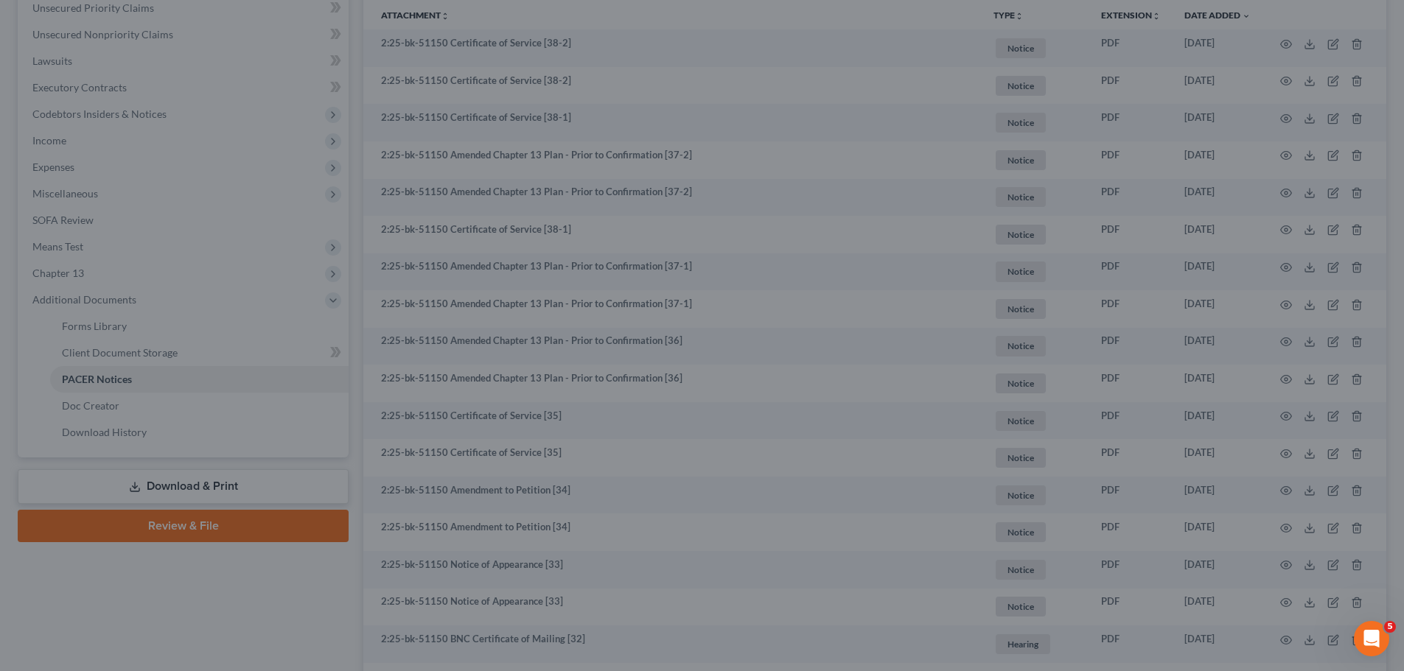
click at [1156, 210] on td "PDF" at bounding box center [1130, 198] width 83 height 38
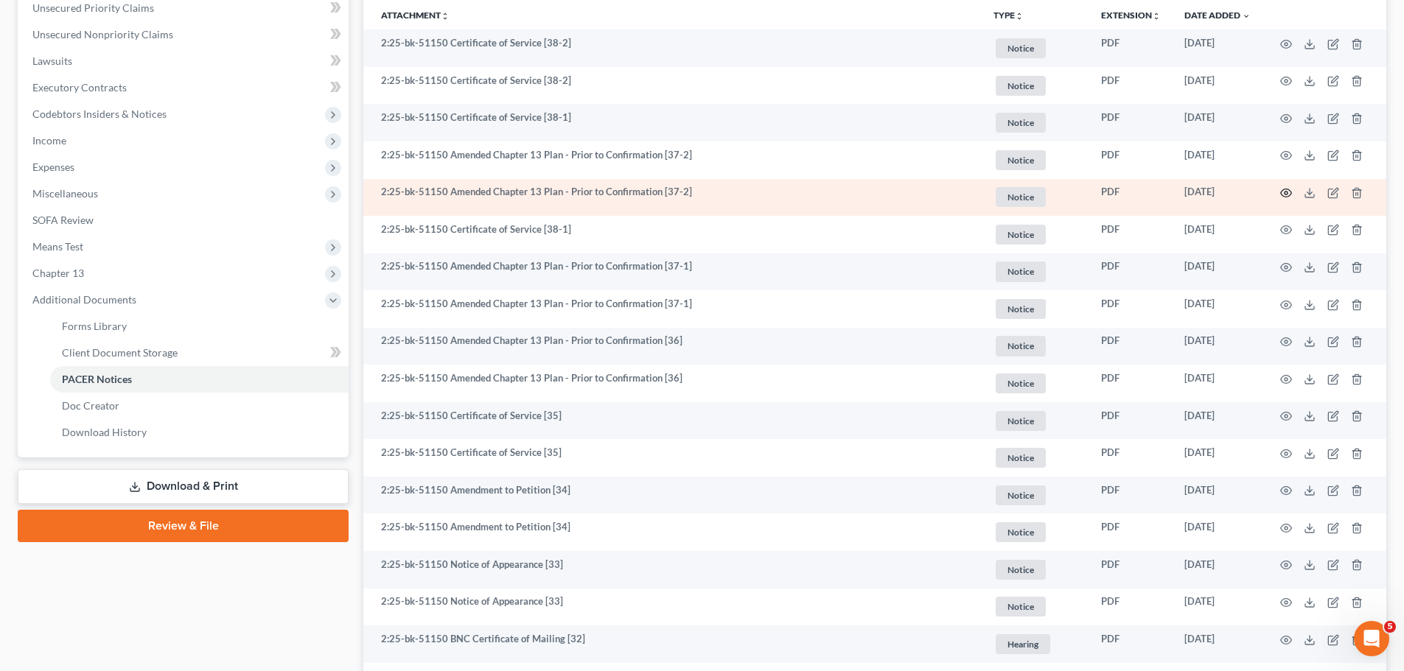
click at [1290, 197] on icon "button" at bounding box center [1286, 193] width 12 height 12
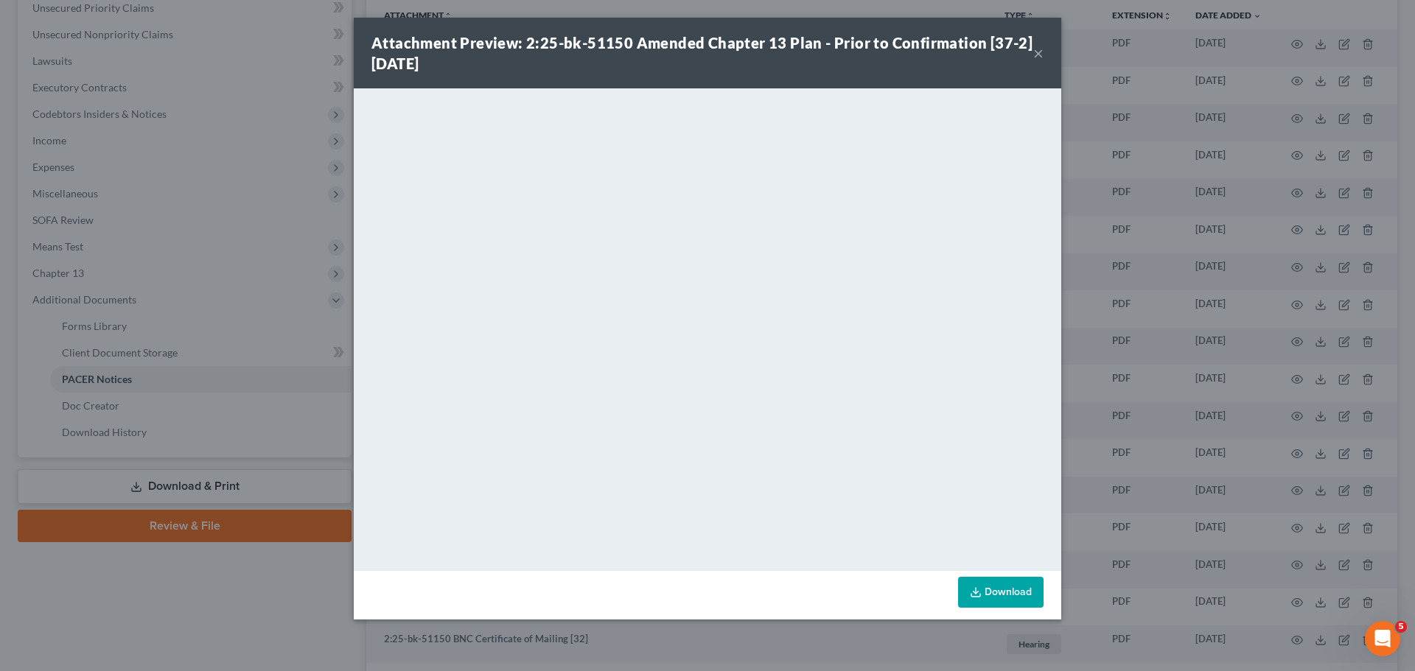
click at [1211, 354] on div "Attachment Preview: 2:25-bk-51150 Amended Chapter 13 Plan - Prior to Confirmati…" at bounding box center [707, 335] width 1415 height 671
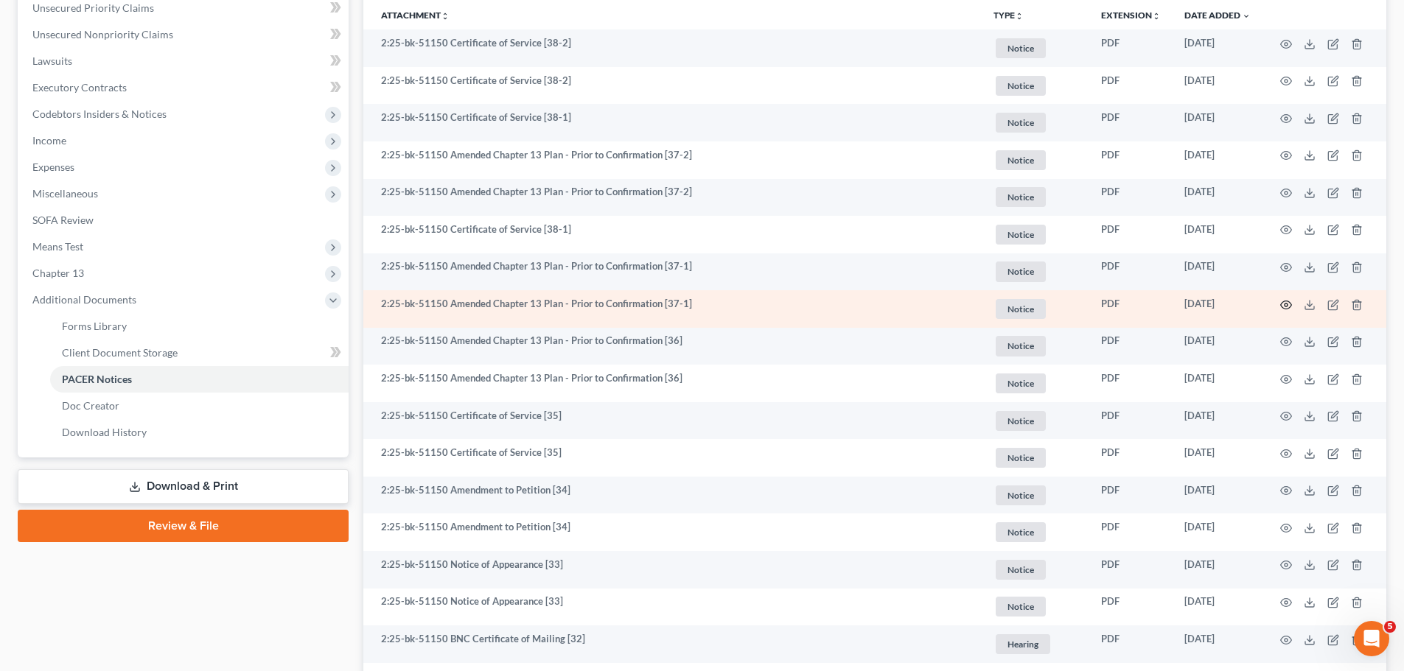
click at [1286, 301] on icon "button" at bounding box center [1286, 305] width 12 height 12
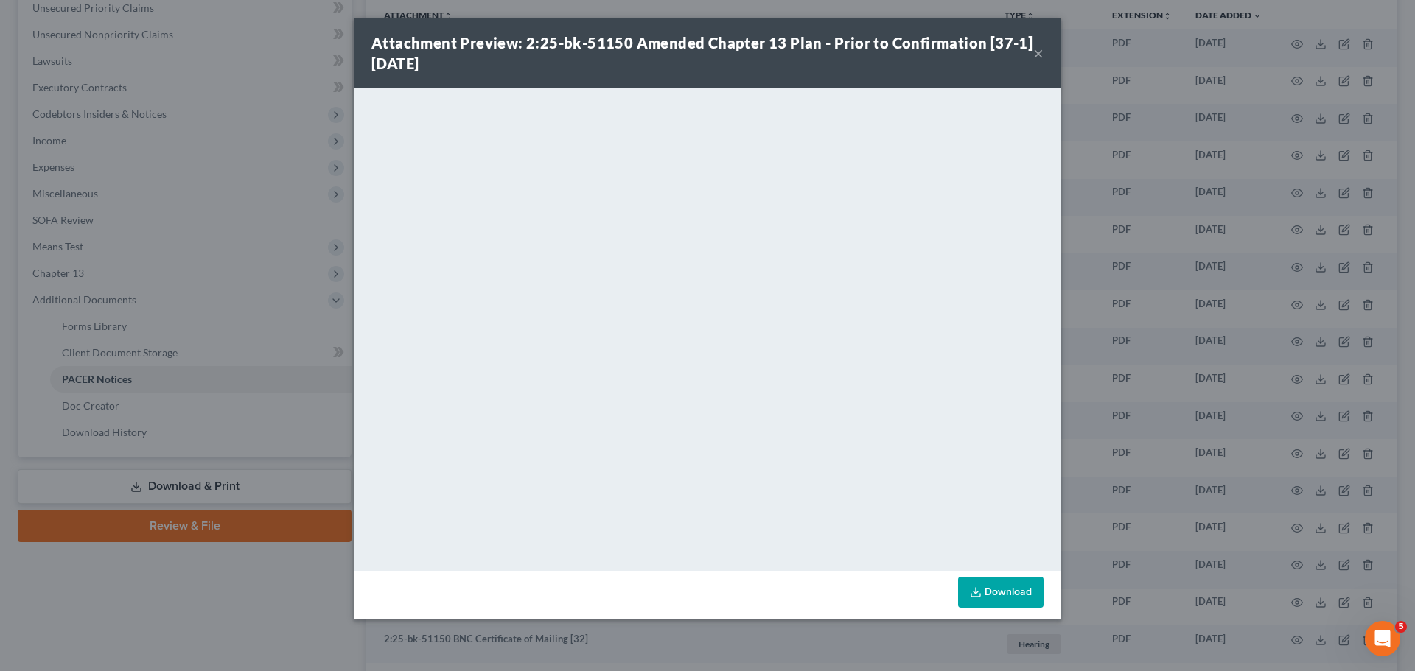
drag, startPoint x: 1102, startPoint y: 298, endPoint x: 1083, endPoint y: 307, distance: 20.4
click at [1102, 297] on div "Attachment Preview: 2:25-bk-51150 Amended Chapter 13 Plan - Prior to Confirmati…" at bounding box center [707, 335] width 1415 height 671
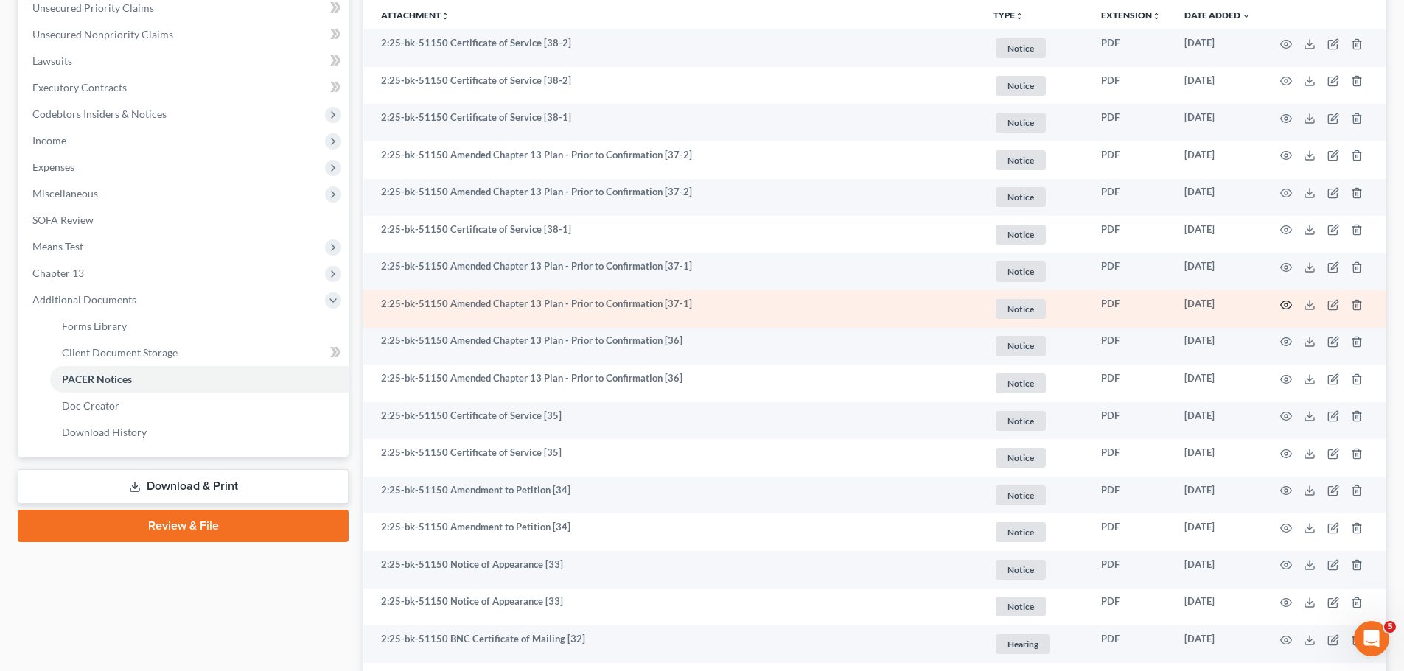
click at [1285, 309] on icon "button" at bounding box center [1286, 305] width 11 height 8
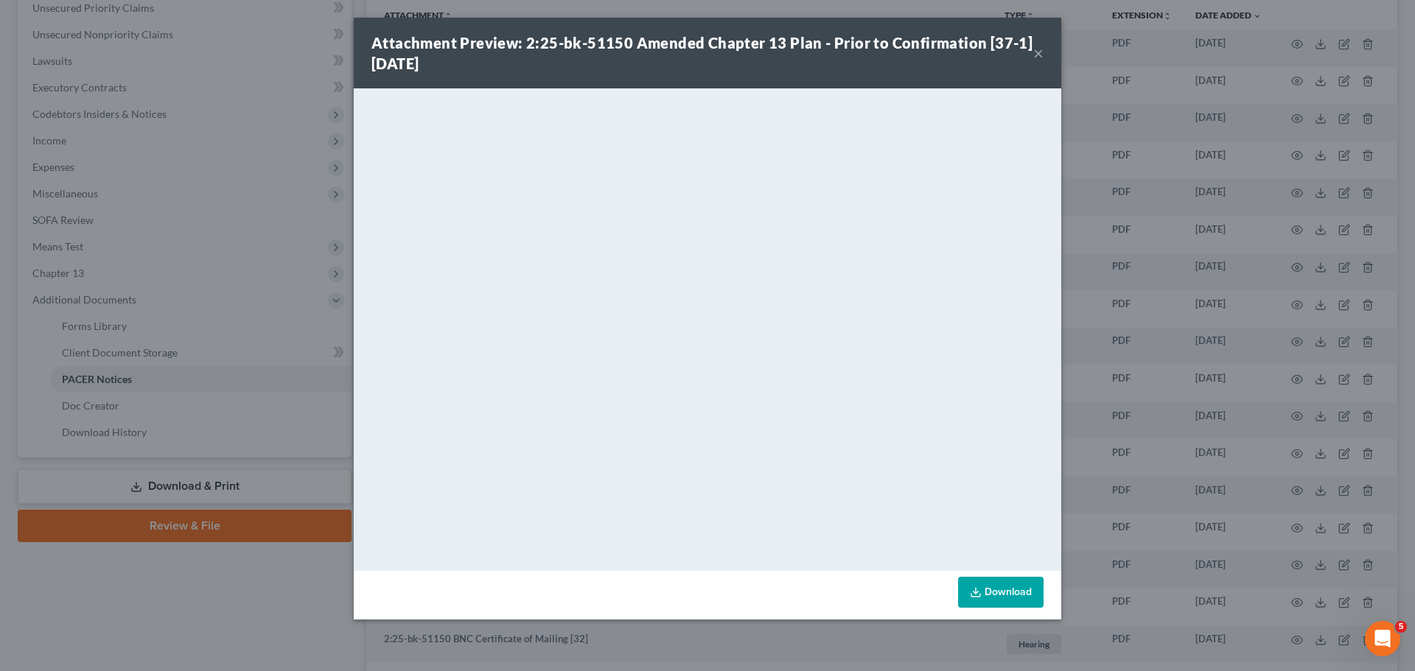
click at [1311, 411] on div "Attachment Preview: 2:25-bk-51150 Amended Chapter 13 Plan - Prior to Confirmati…" at bounding box center [707, 335] width 1415 height 671
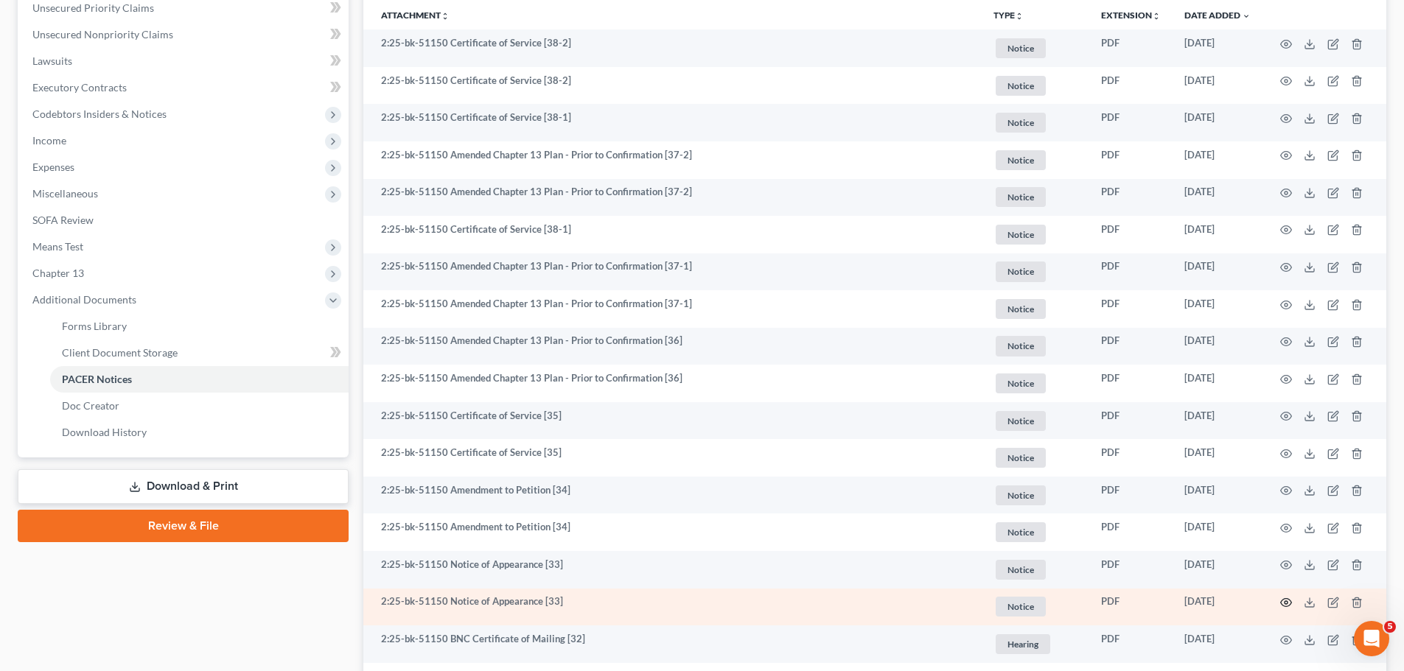
click at [1281, 604] on icon "button" at bounding box center [1286, 603] width 11 height 8
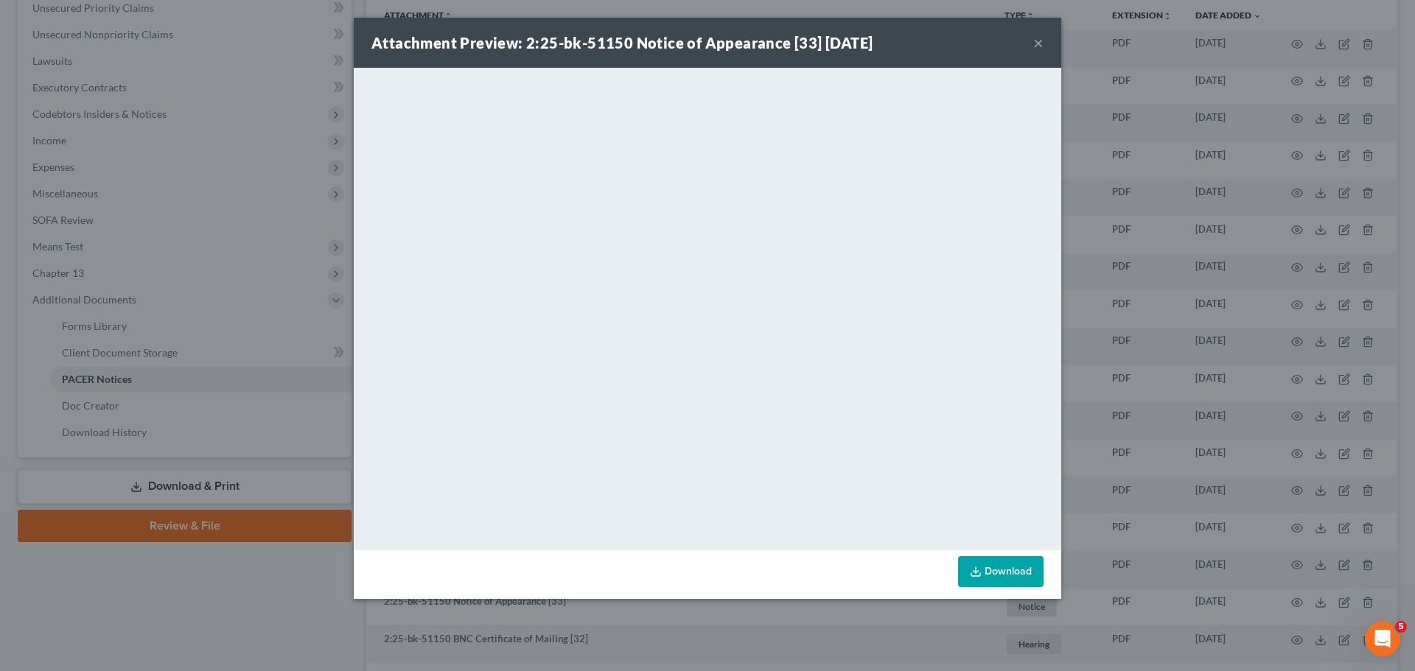
click at [1145, 434] on div "Attachment Preview: 2:25-bk-51150 Notice of Appearance [33] [DATE] × <object ng…" at bounding box center [707, 335] width 1415 height 671
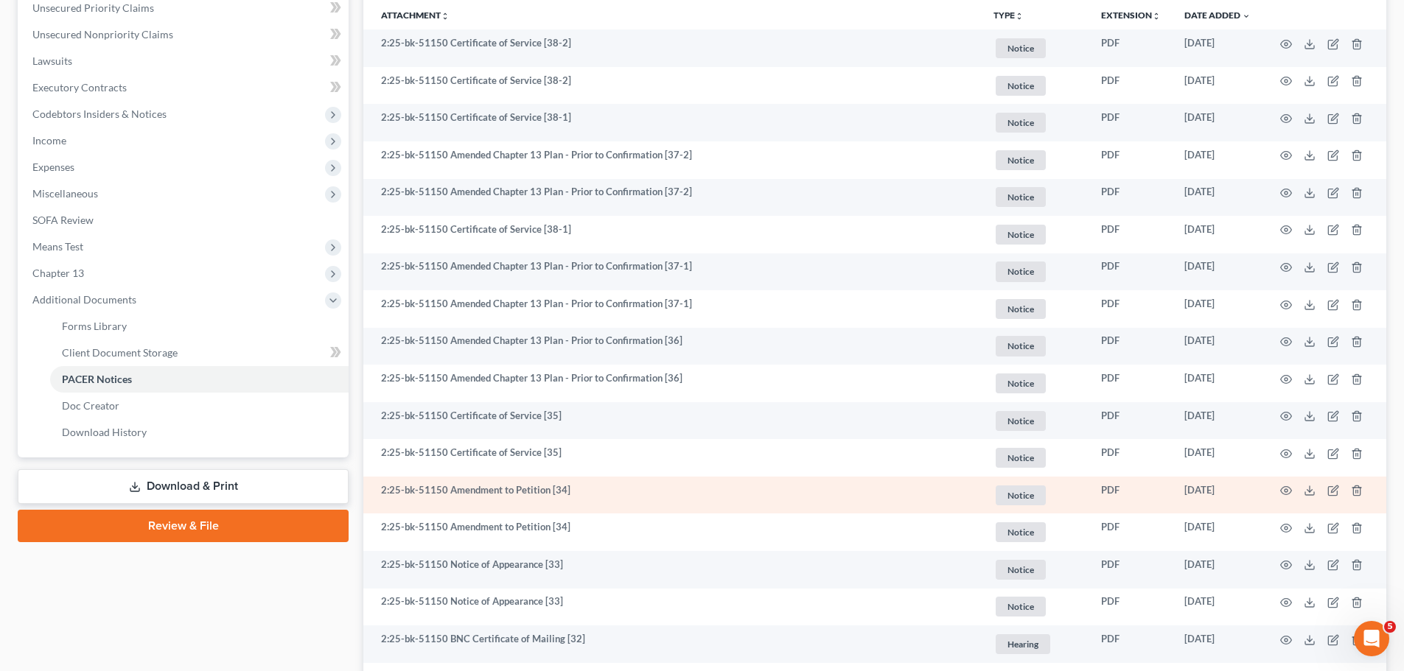
scroll to position [172, 0]
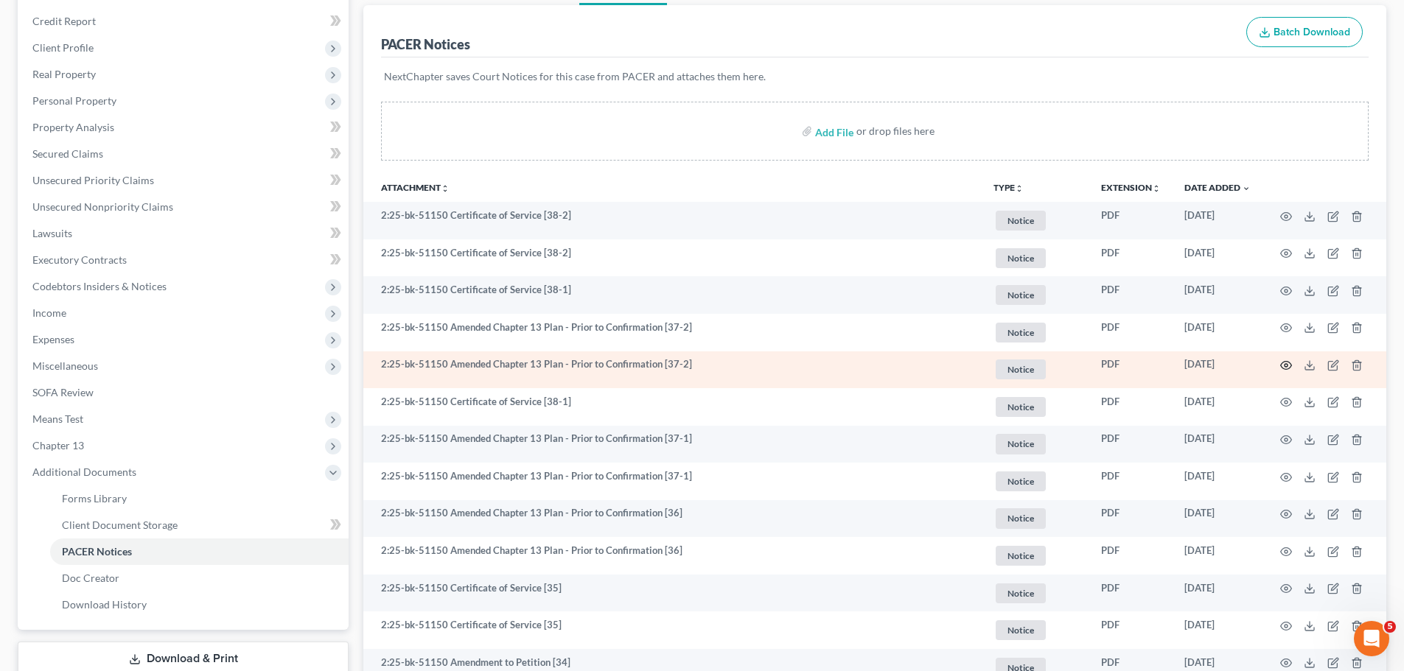
click at [1289, 364] on icon "button" at bounding box center [1286, 366] width 12 height 12
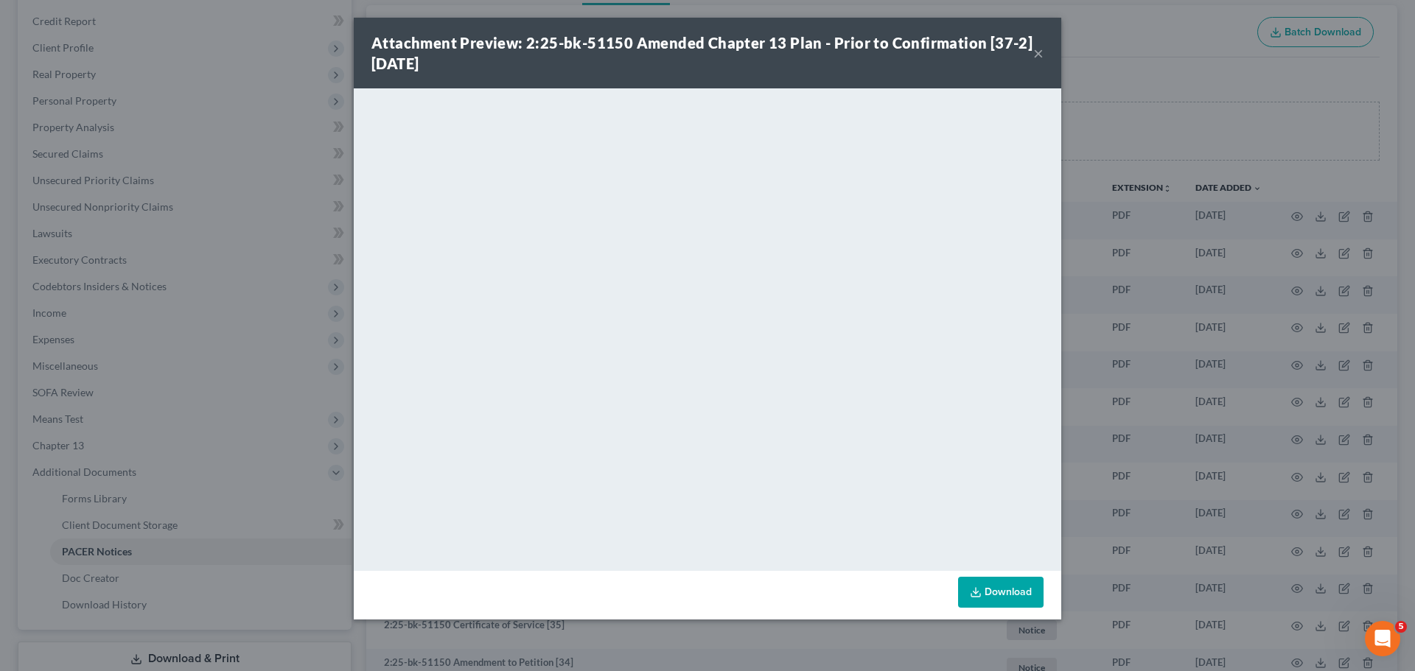
click at [1170, 309] on div "Attachment Preview: 2:25-bk-51150 Amended Chapter 13 Plan - Prior to Confirmati…" at bounding box center [707, 335] width 1415 height 671
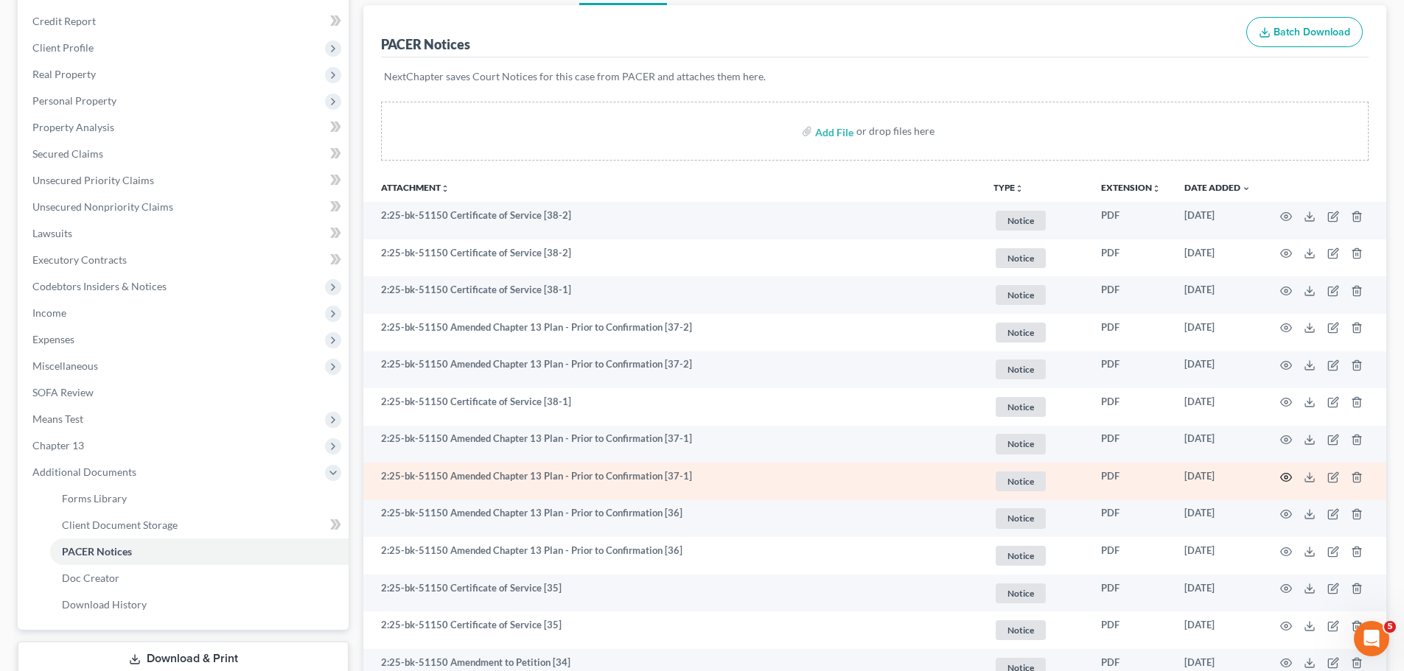
click at [1283, 474] on icon "button" at bounding box center [1286, 477] width 11 height 8
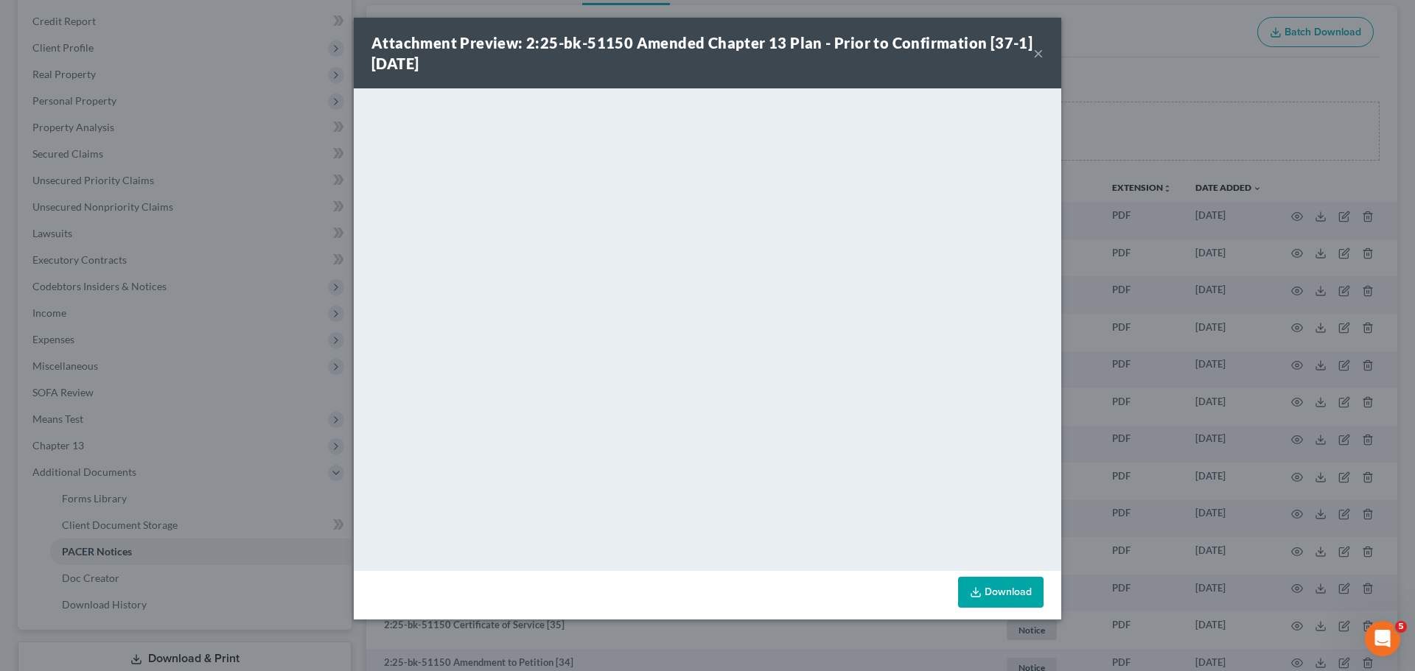
click at [1145, 280] on div "Attachment Preview: 2:25-bk-51150 Amended Chapter 13 Plan - Prior to Confirmati…" at bounding box center [707, 335] width 1415 height 671
